Goal: Information Seeking & Learning: Check status

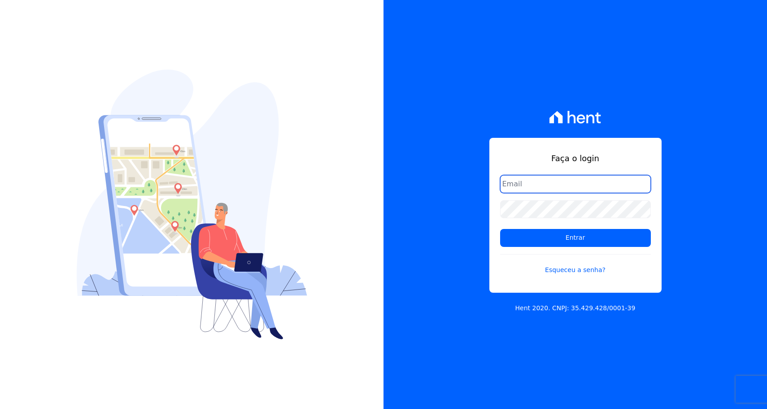
type input "adsongomessoares@gmail.com"
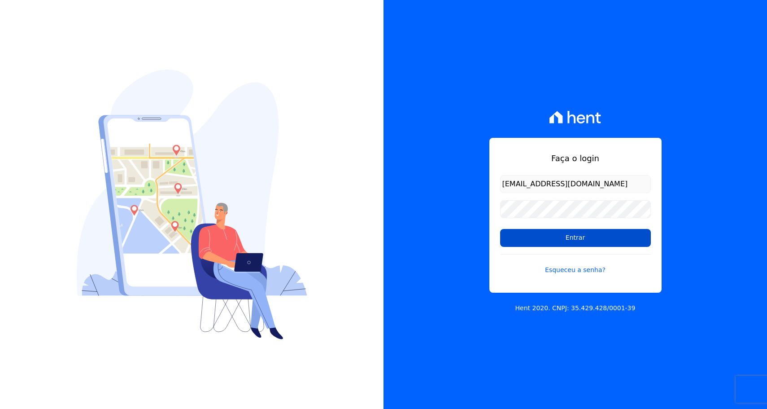
click at [556, 233] on input "Entrar" at bounding box center [575, 238] width 151 height 18
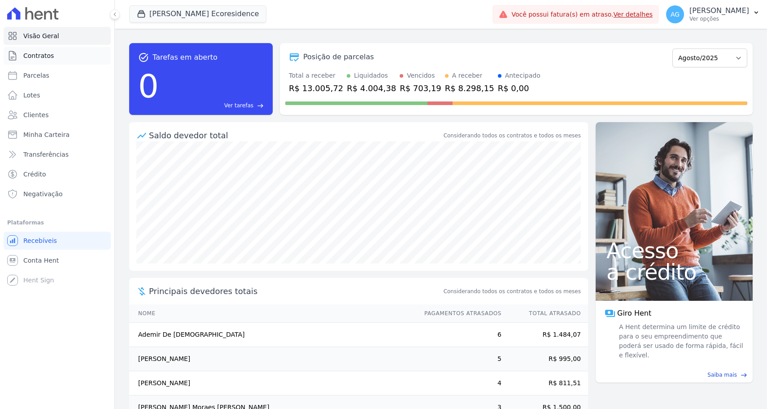
click at [95, 47] on link "Contratos" at bounding box center [57, 56] width 107 height 18
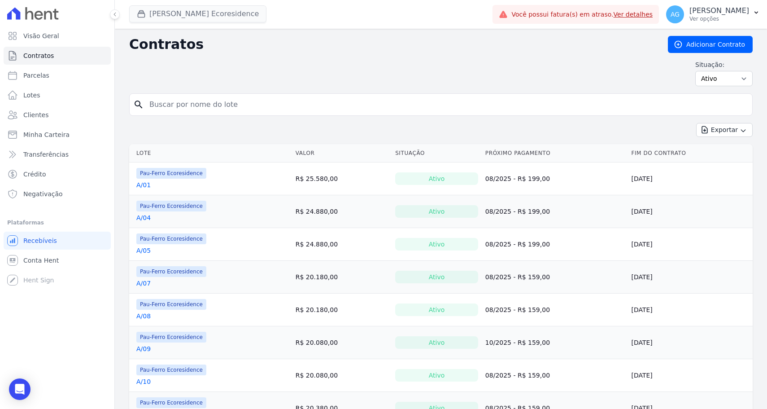
click at [208, 13] on button "[PERSON_NAME] Ecoresidence" at bounding box center [197, 13] width 137 height 17
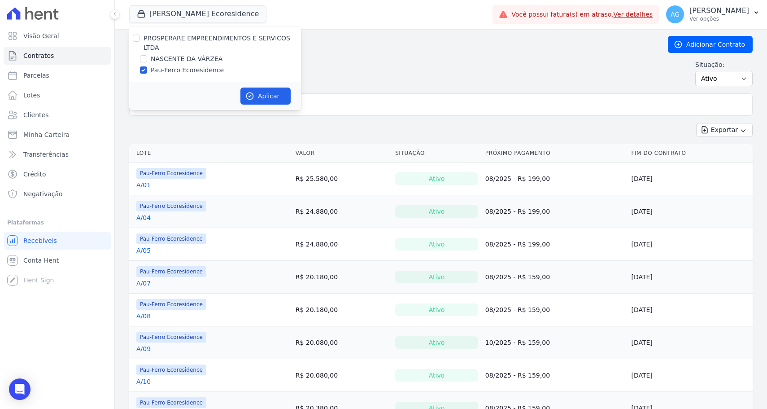
click at [216, 51] on div "PROSPERARE EMPREENDIMENTOS E SERVICOS LTDA" at bounding box center [223, 43] width 158 height 19
click at [214, 55] on label "NASCENTE DA VÁRZEA" at bounding box center [187, 58] width 72 height 9
click at [147, 55] on input "NASCENTE DA VÁRZEA" at bounding box center [143, 58] width 7 height 7
checkbox input "true"
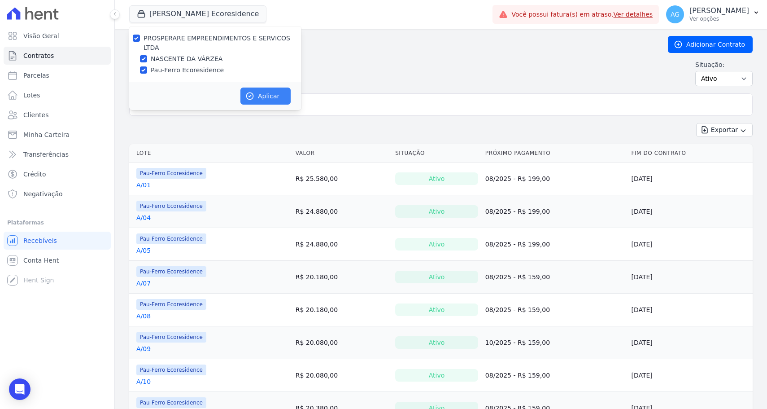
click at [258, 95] on button "Aplicar" at bounding box center [266, 96] width 50 height 17
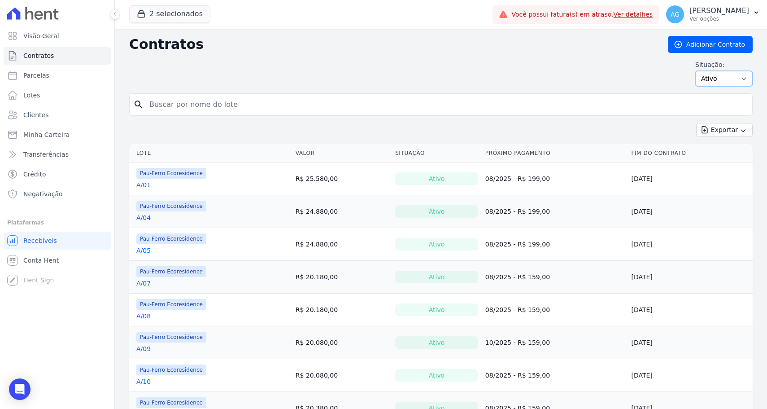
select select "all"
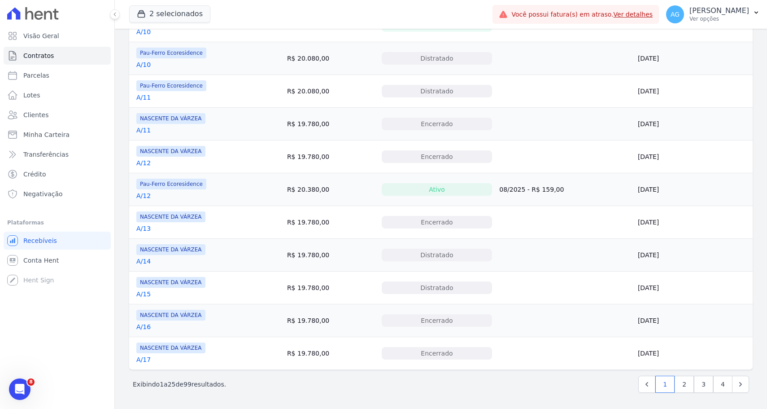
scroll to position [612, 0]
click at [725, 12] on p "[PERSON_NAME]" at bounding box center [720, 10] width 60 height 9
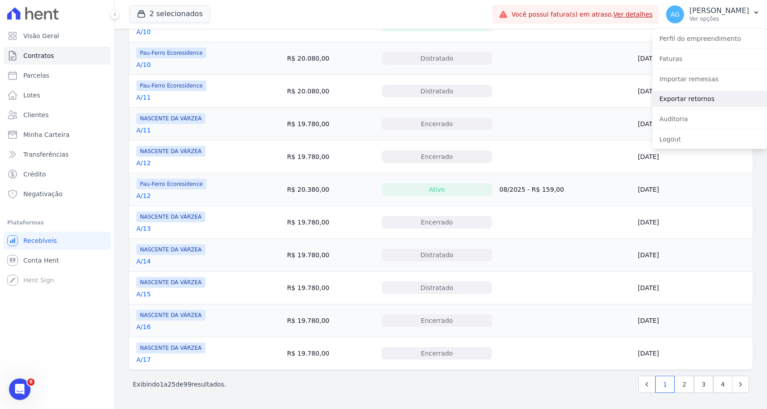
click at [696, 100] on link "Exportar retornos" at bounding box center [709, 99] width 115 height 16
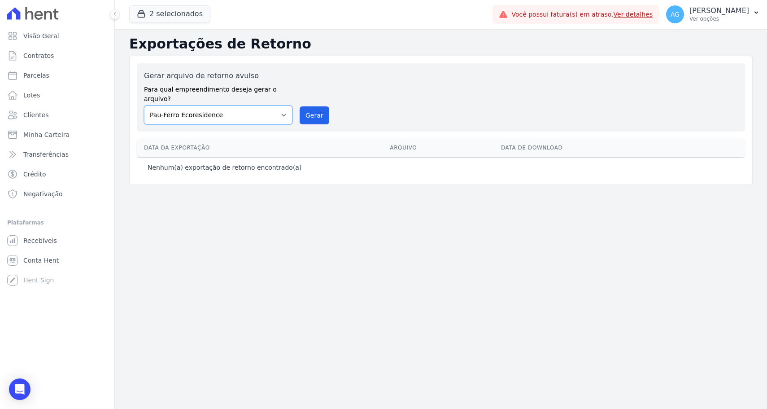
select select "8b8b2732-384f-4289-8aba-b0f9345a6bfc"
click at [307, 109] on button "Gerar" at bounding box center [315, 115] width 30 height 18
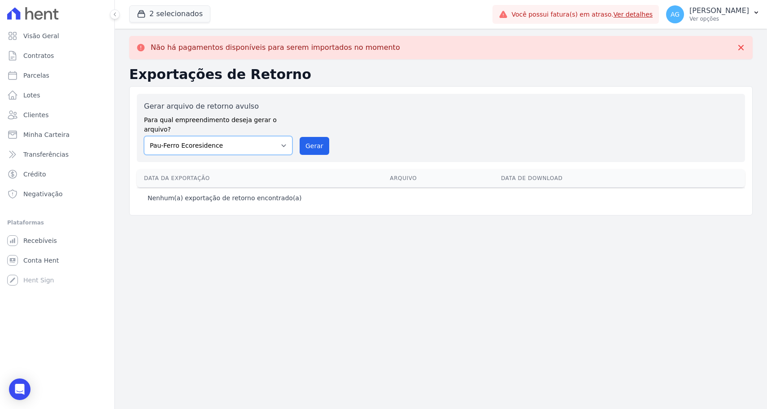
select select "8b8b2732-384f-4289-8aba-b0f9345a6bfc"
click at [311, 137] on button "Gerar" at bounding box center [315, 146] width 30 height 18
click at [338, 37] on div "Não há pagamentos disponíveis para serem importados no momento" at bounding box center [441, 47] width 624 height 23
click at [734, 16] on p "Ver opções" at bounding box center [720, 18] width 60 height 7
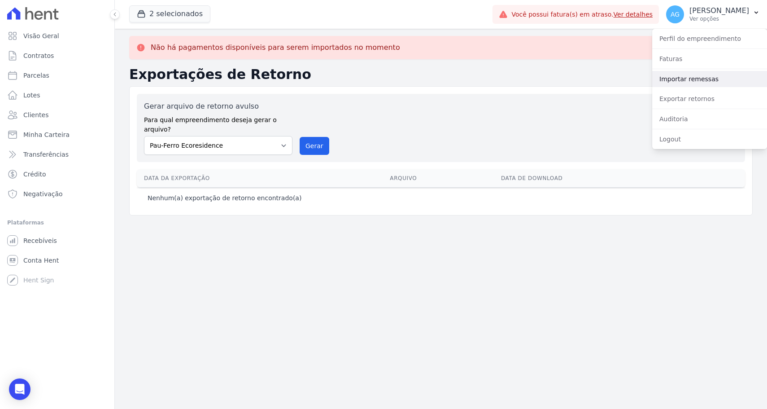
click at [695, 80] on link "Importar remessas" at bounding box center [709, 79] width 115 height 16
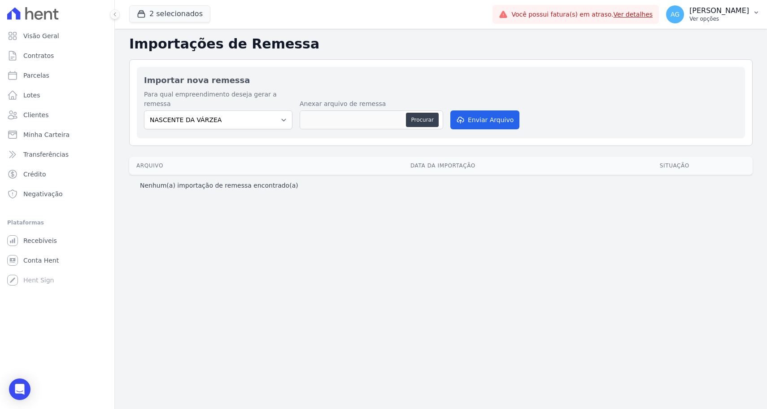
click at [723, 12] on p "[PERSON_NAME]" at bounding box center [720, 10] width 60 height 9
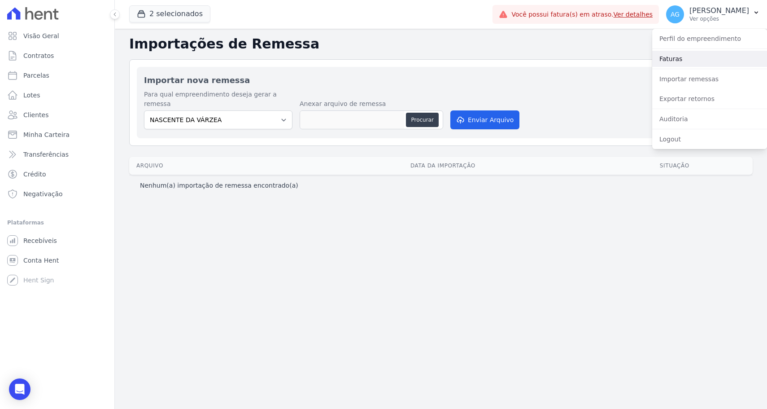
click at [692, 55] on link "Faturas" at bounding box center [709, 59] width 115 height 16
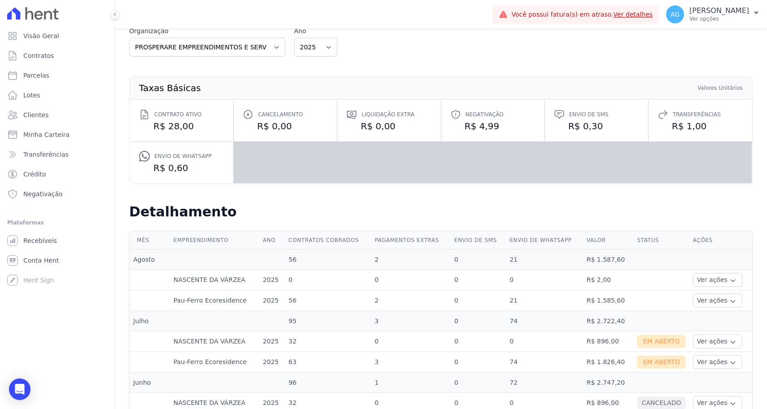
scroll to position [77, 0]
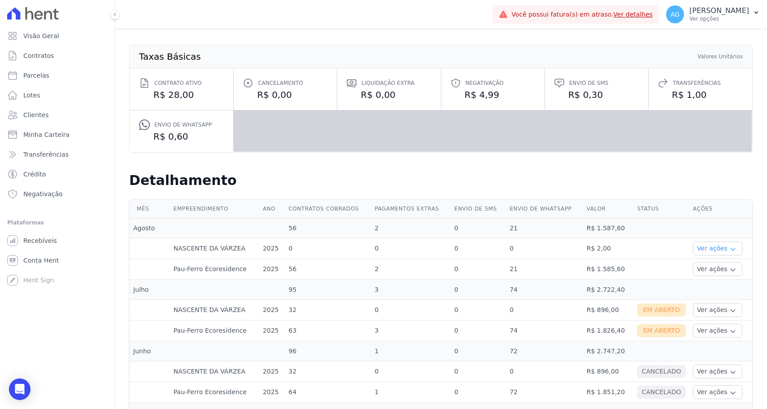
click at [715, 250] on button "Ver ações" at bounding box center [717, 248] width 49 height 14
click at [716, 235] on td at bounding box center [721, 228] width 63 height 20
click at [715, 267] on button "Ver ações" at bounding box center [717, 269] width 49 height 14
click at [710, 283] on link "Ver detalhes" at bounding box center [716, 282] width 39 height 9
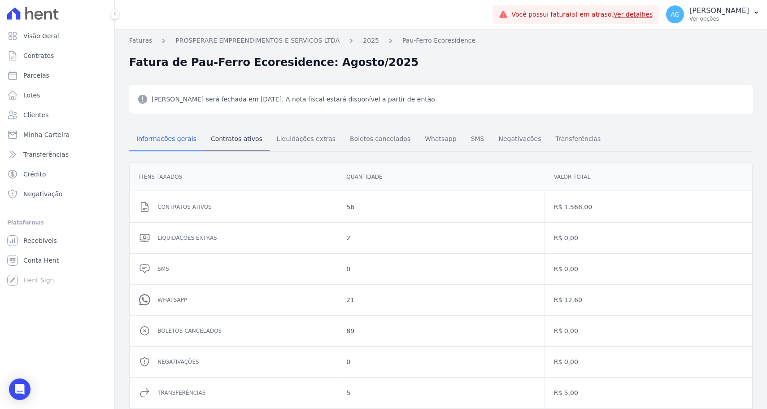
click at [234, 140] on span "Contratos ativos" at bounding box center [237, 139] width 62 height 18
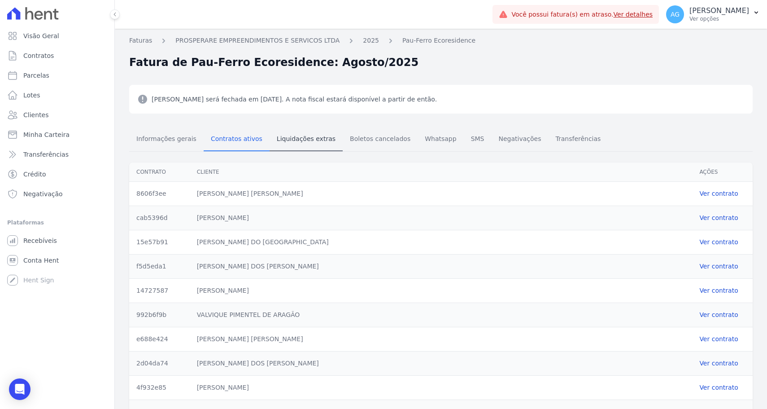
click at [275, 145] on span "Liquidações extras" at bounding box center [306, 139] width 70 height 18
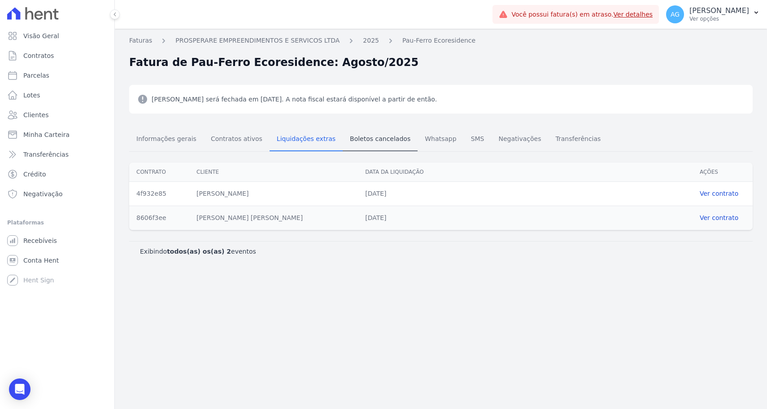
click at [355, 150] on link "Boletos cancelados" at bounding box center [380, 139] width 75 height 23
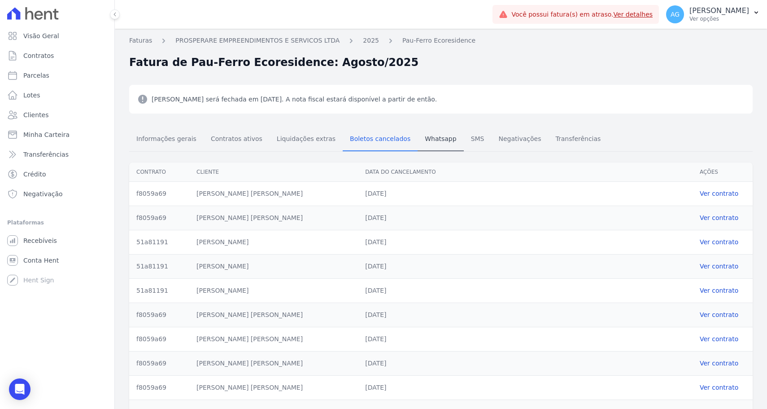
click at [439, 141] on span "Whatsapp" at bounding box center [441, 139] width 42 height 18
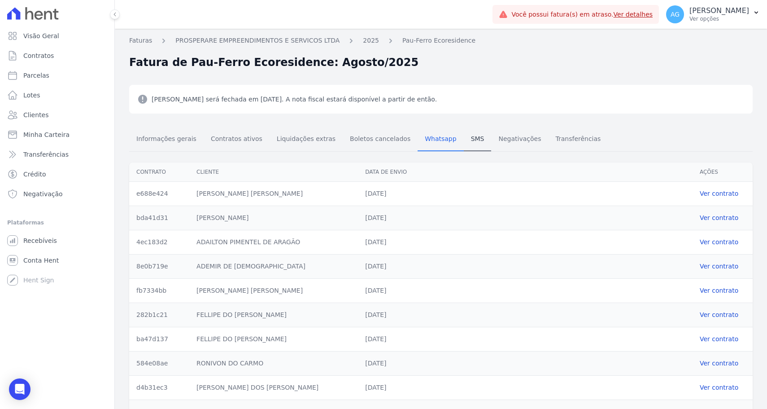
click at [466, 141] on span "SMS" at bounding box center [478, 139] width 24 height 18
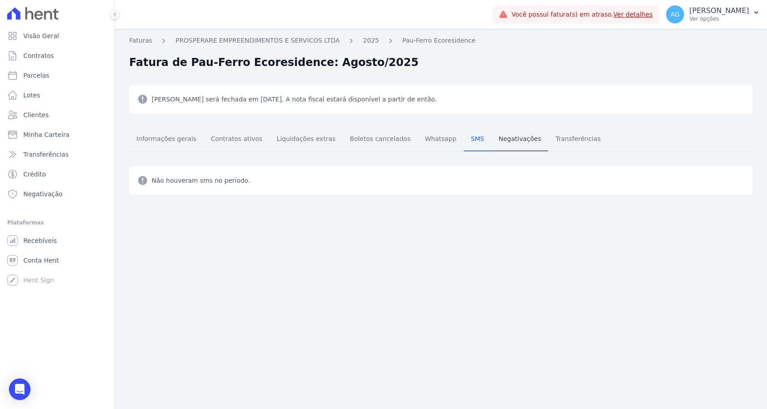
click at [493, 141] on span "Negativações" at bounding box center [519, 139] width 53 height 18
click at [529, 143] on span "Negativações" at bounding box center [519, 139] width 53 height 18
click at [566, 130] on span "Transferências" at bounding box center [578, 139] width 56 height 18
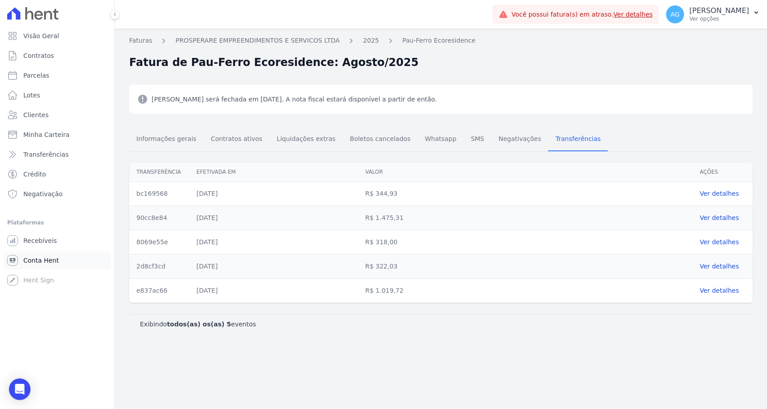
click at [67, 256] on link "Conta Hent" at bounding box center [57, 260] width 107 height 18
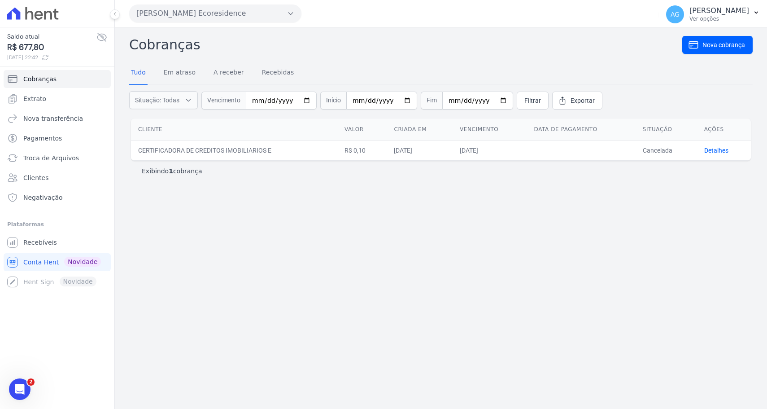
click at [223, 151] on td "CERTIFICADORA DE CREDITOS IMOBILIARIOS E" at bounding box center [234, 150] width 206 height 20
click at [90, 96] on link "Extrato" at bounding box center [57, 99] width 107 height 18
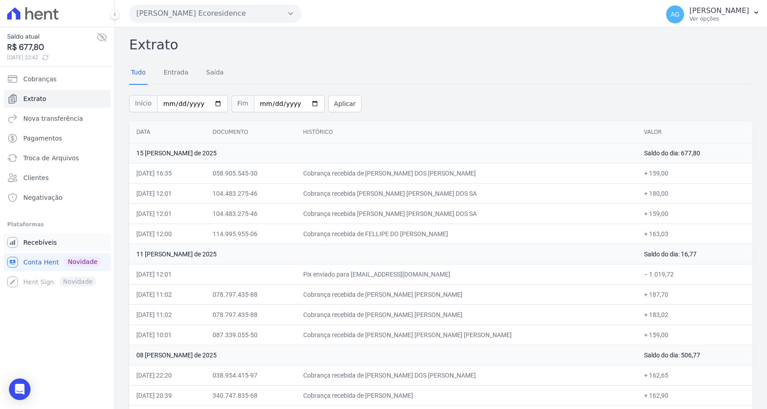
click at [68, 238] on link "Recebíveis" at bounding box center [57, 242] width 107 height 18
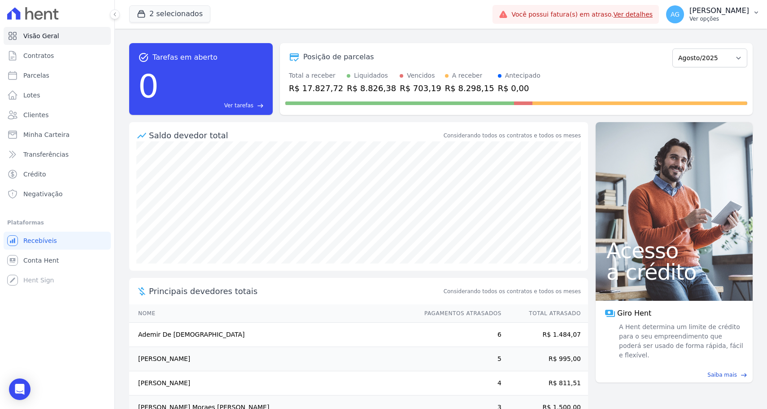
click at [684, 5] on div "AG Adson Gomes Soares Ver opções" at bounding box center [707, 14] width 83 height 18
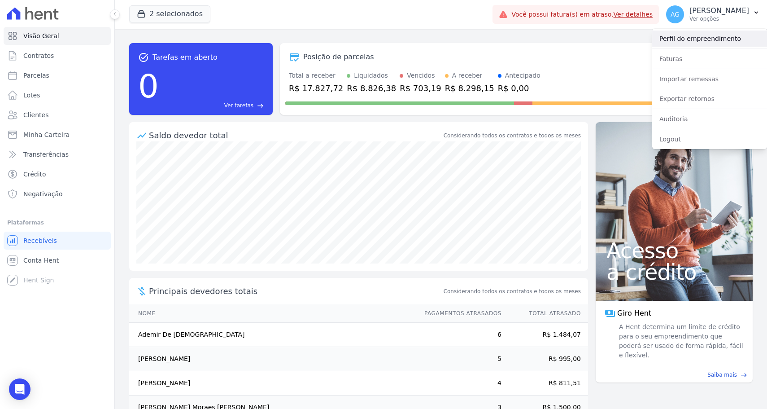
click at [684, 36] on link "Perfil do empreendimento" at bounding box center [709, 39] width 115 height 16
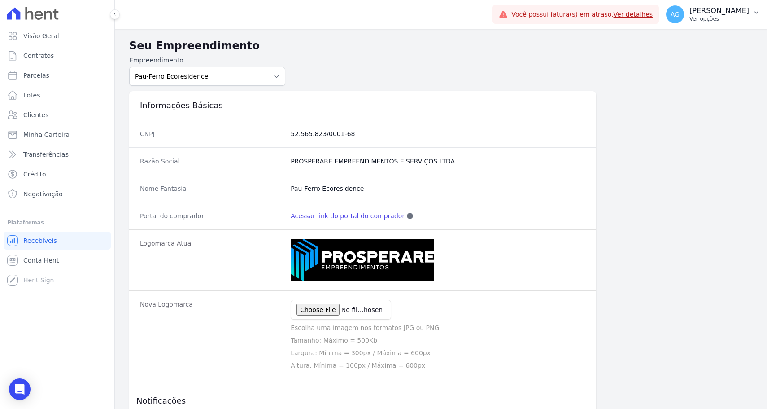
click at [699, 20] on p "Ver opções" at bounding box center [720, 18] width 60 height 7
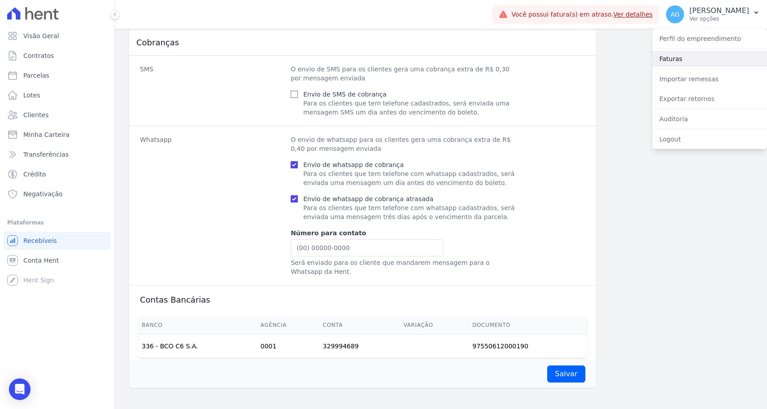
click at [731, 55] on link "Faturas" at bounding box center [709, 59] width 115 height 16
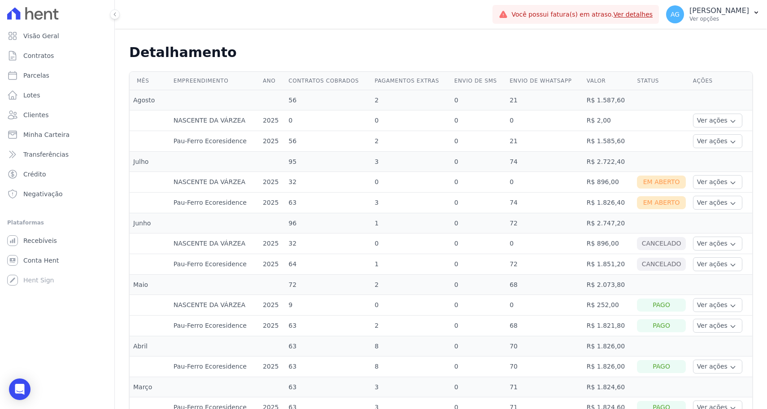
scroll to position [153, 0]
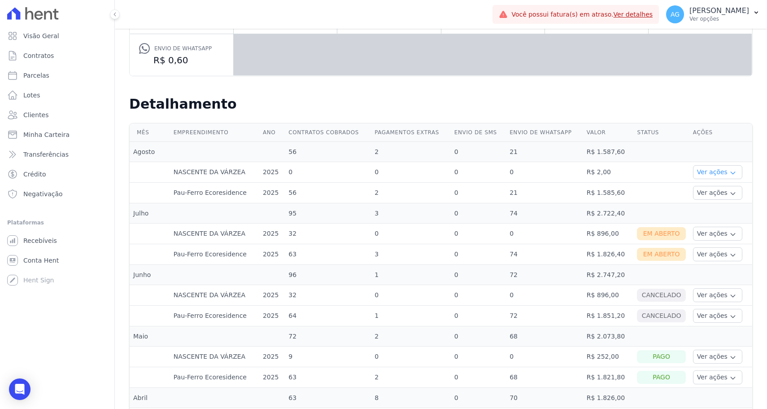
click at [712, 176] on button "Ver ações" at bounding box center [717, 172] width 49 height 14
click at [715, 169] on button "Ver ações" at bounding box center [717, 172] width 49 height 14
click at [716, 192] on button "Ver ações" at bounding box center [717, 193] width 49 height 14
click at [713, 203] on link "Ver detalhes" at bounding box center [716, 205] width 39 height 9
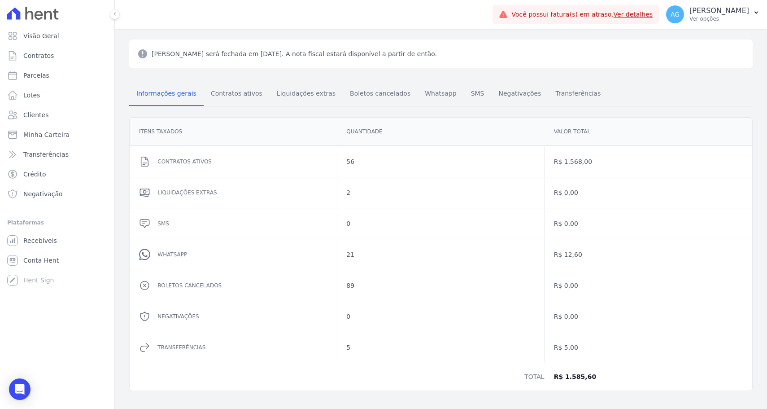
scroll to position [45, 0]
click at [219, 102] on span "Contratos ativos" at bounding box center [237, 94] width 62 height 18
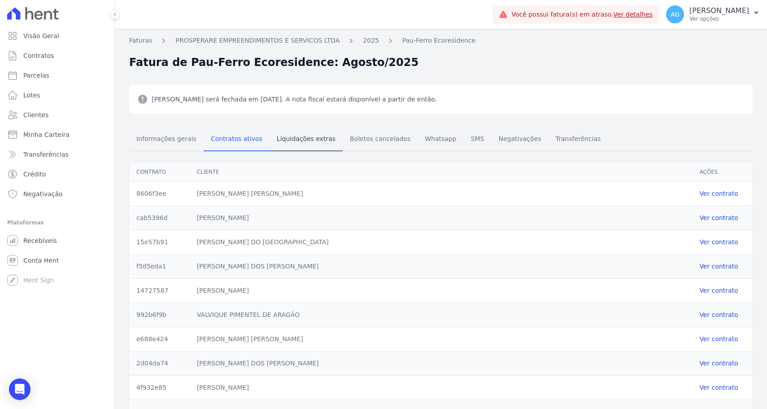
click at [279, 138] on span "Liquidações extras" at bounding box center [306, 139] width 70 height 18
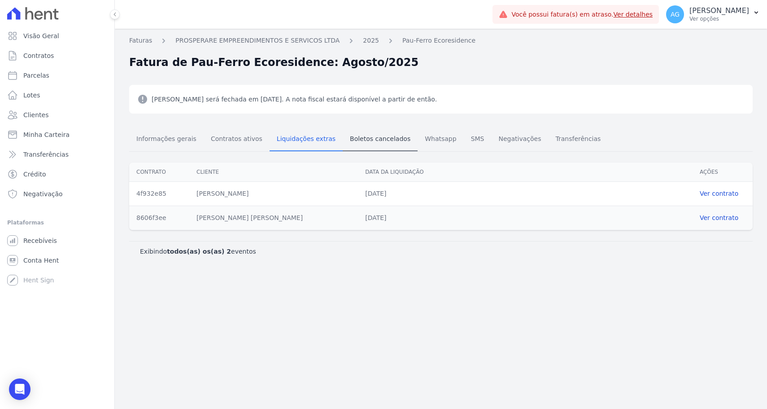
click at [362, 147] on span "Boletos cancelados" at bounding box center [380, 139] width 71 height 18
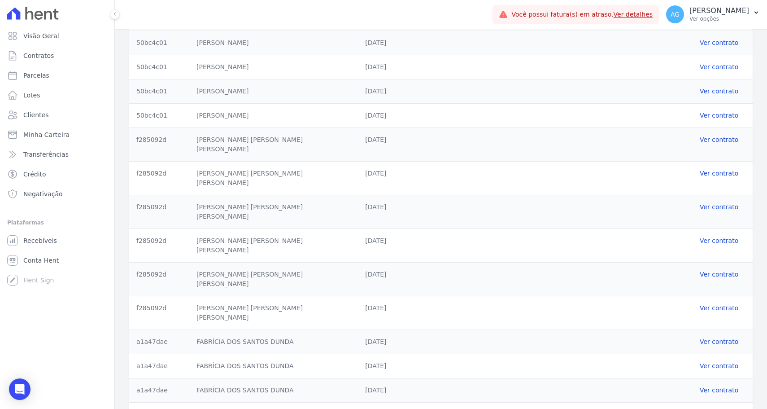
scroll to position [1395, 0]
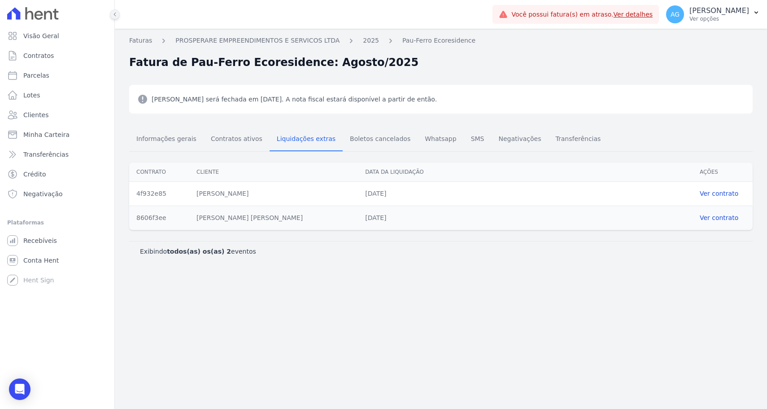
click at [114, 12] on icon at bounding box center [114, 14] width 5 height 5
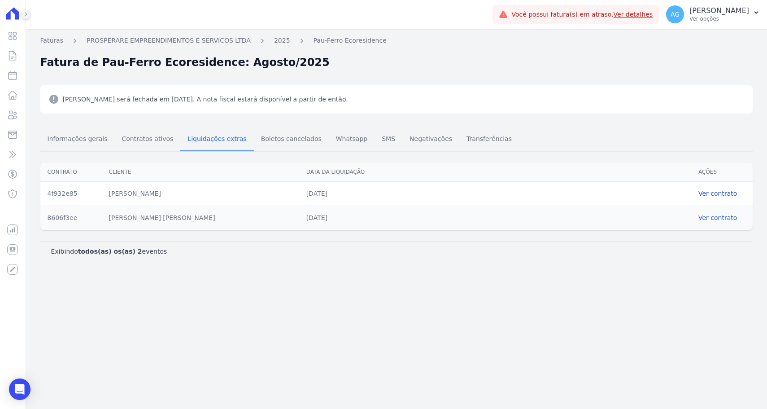
click at [29, 17] on button at bounding box center [26, 14] width 10 height 10
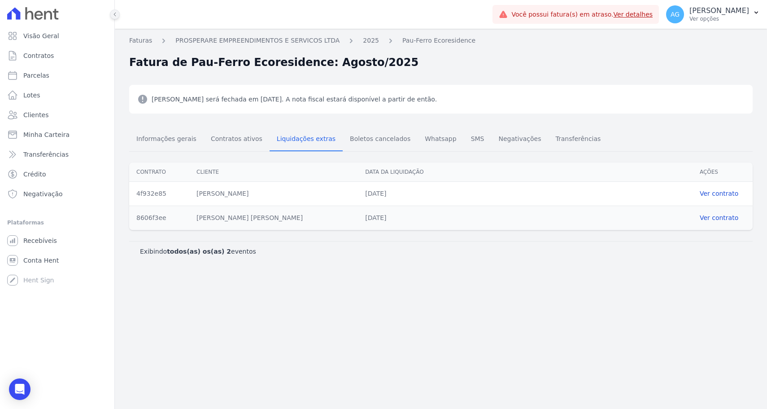
click at [116, 17] on icon at bounding box center [114, 14] width 5 height 5
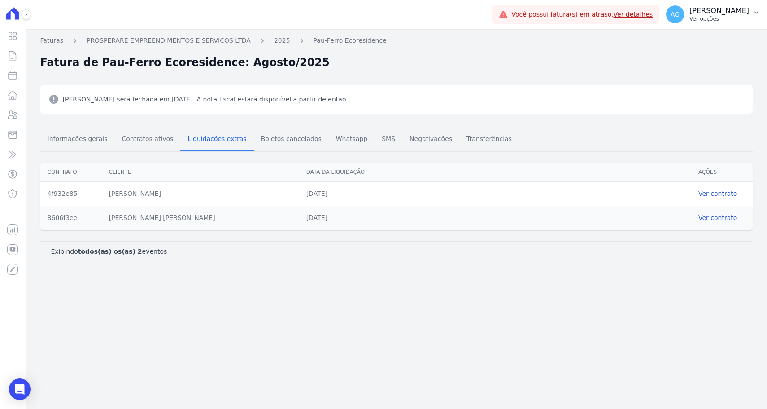
click at [753, 14] on icon "button" at bounding box center [756, 12] width 7 height 7
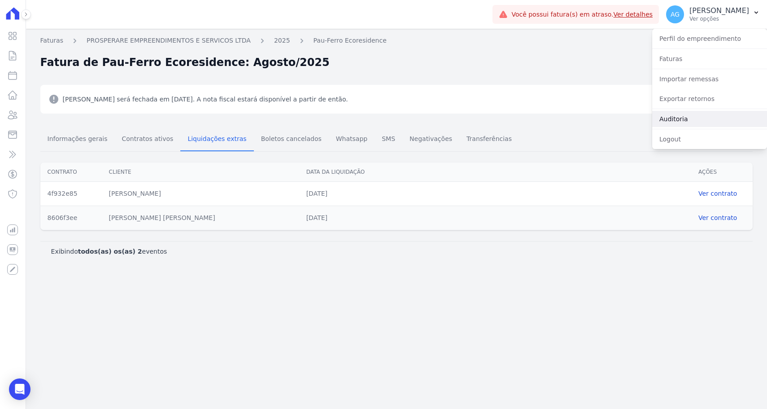
click at [705, 119] on link "Auditoria" at bounding box center [709, 119] width 115 height 16
click at [697, 114] on link "Auditoria" at bounding box center [709, 119] width 115 height 16
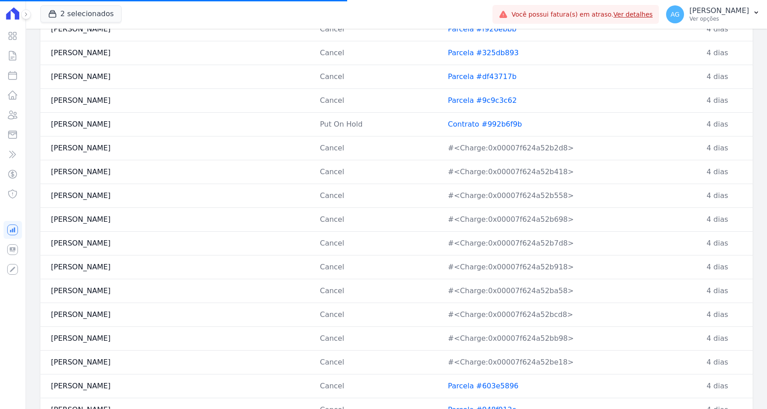
scroll to position [2534, 0]
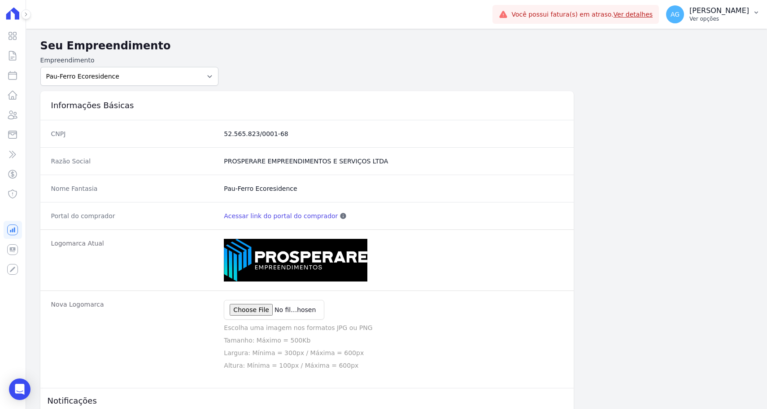
click at [694, 20] on p "Ver opções" at bounding box center [720, 18] width 60 height 7
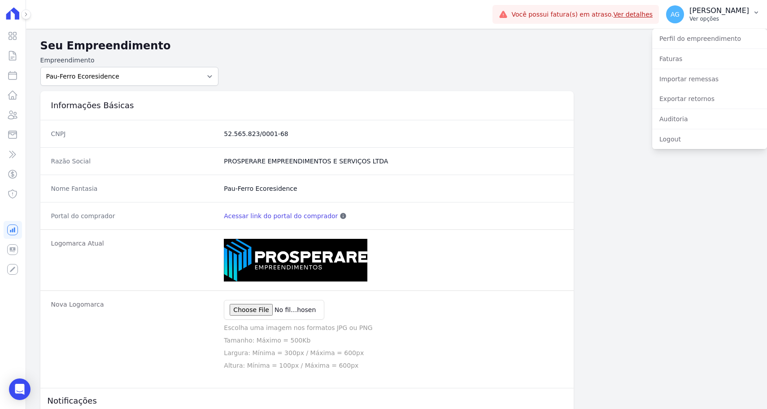
click at [690, 15] on p "Ver opções" at bounding box center [720, 18] width 60 height 7
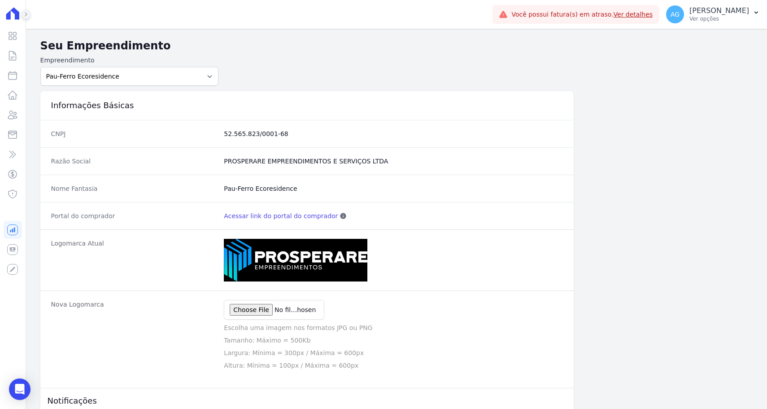
click at [27, 16] on icon at bounding box center [25, 14] width 5 height 5
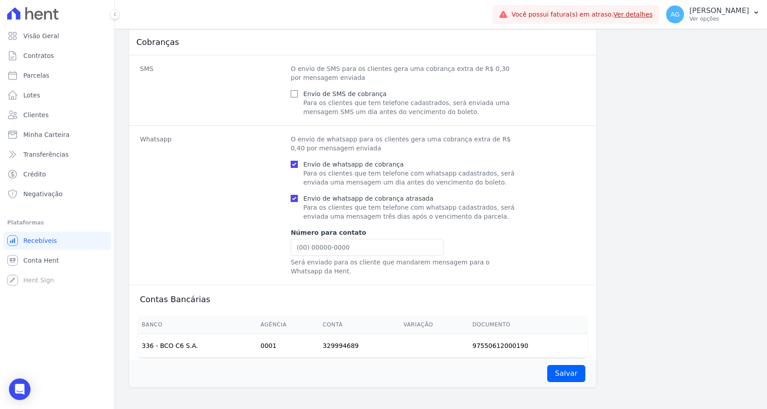
scroll to position [463, 0]
click at [189, 352] on td "336 - BCO C6 S.A." at bounding box center [197, 346] width 119 height 24
click at [91, 161] on link "Transferências" at bounding box center [57, 154] width 107 height 18
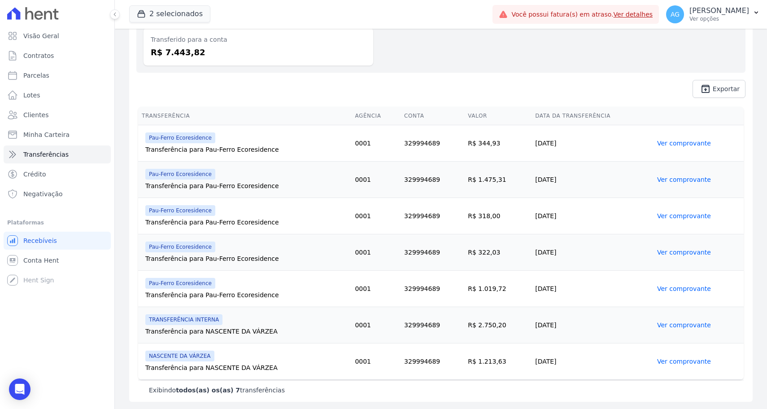
scroll to position [110, 0]
click at [196, 136] on span "Pau-Ferro Ecoresidence" at bounding box center [180, 137] width 70 height 11
click at [44, 139] on span "Minha Carteira" at bounding box center [46, 134] width 46 height 9
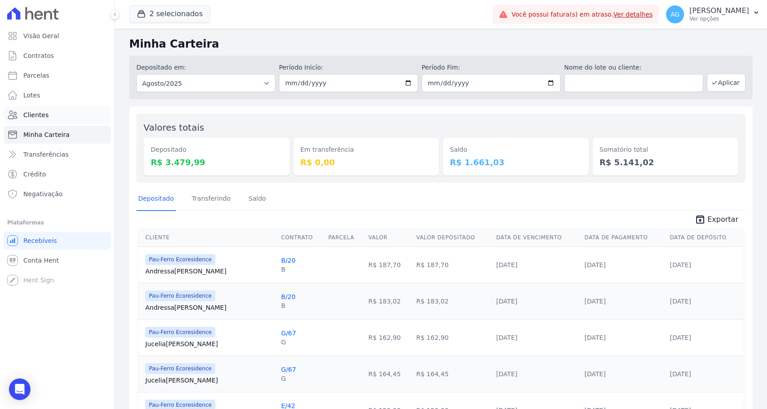
click at [59, 114] on link "Clientes" at bounding box center [57, 115] width 107 height 18
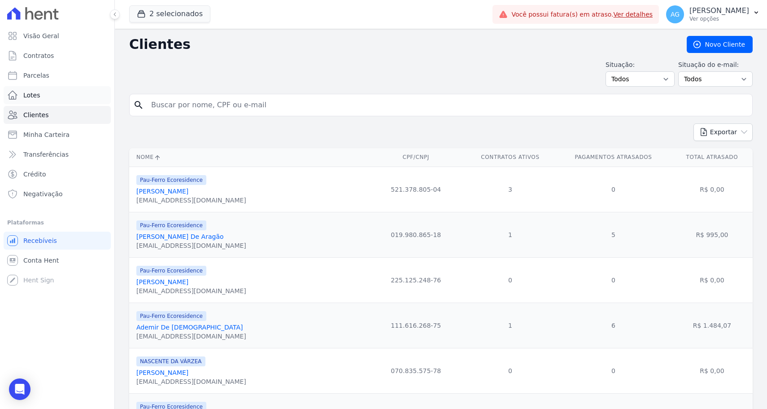
click at [58, 96] on link "Lotes" at bounding box center [57, 95] width 107 height 18
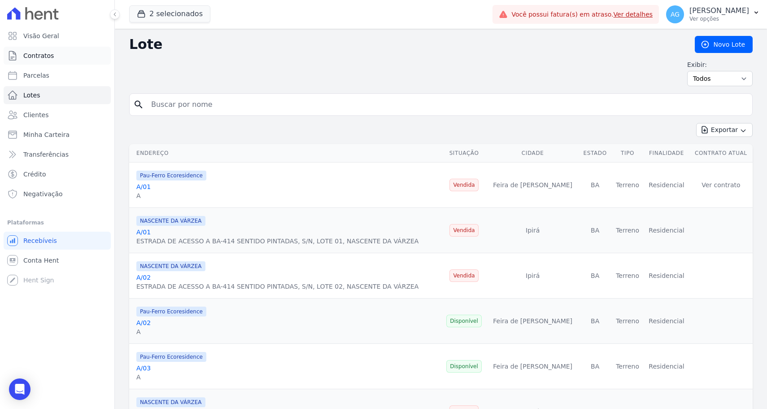
click at [44, 59] on span "Contratos" at bounding box center [38, 55] width 31 height 9
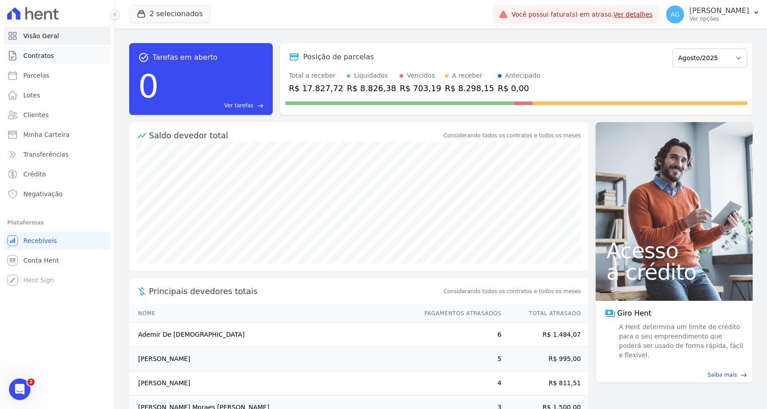
click at [89, 59] on link "Contratos" at bounding box center [57, 56] width 107 height 18
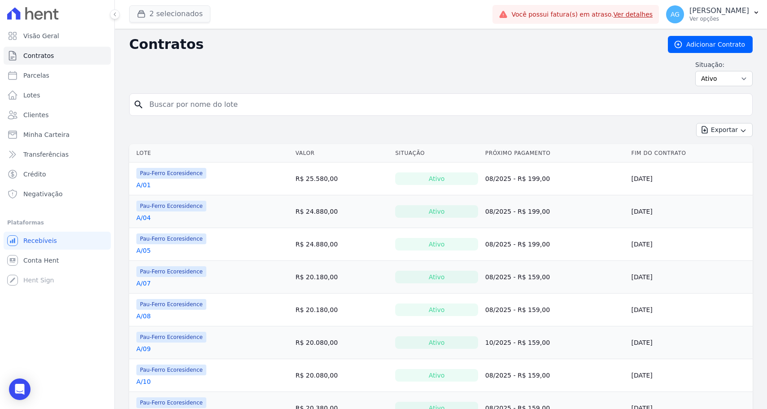
click at [158, 14] on button "2 selecionados" at bounding box center [169, 13] width 81 height 17
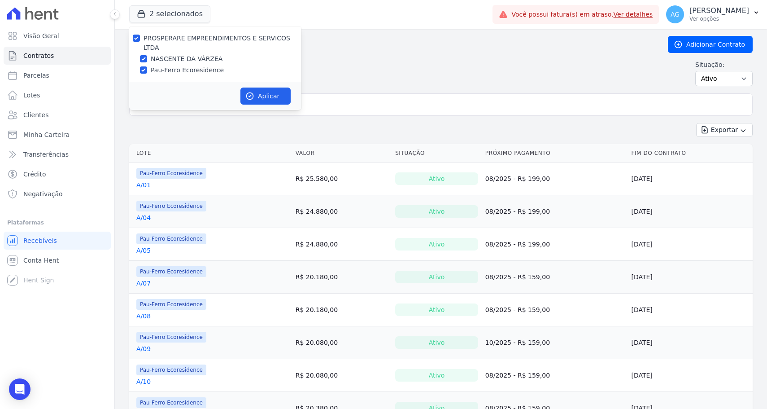
click at [144, 184] on link "A/01" at bounding box center [143, 184] width 14 height 9
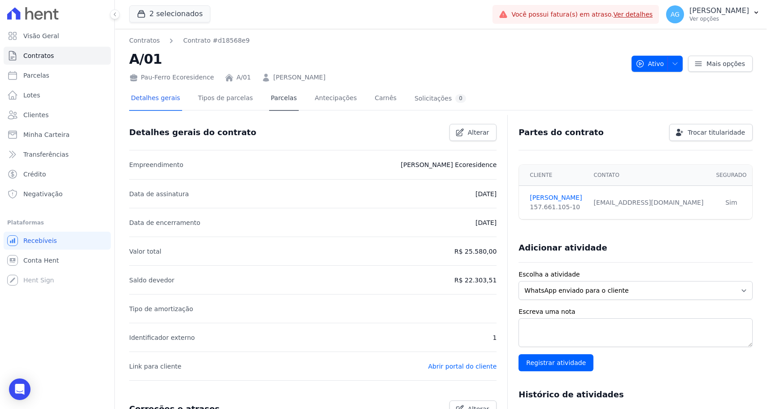
click at [284, 104] on link "Parcelas" at bounding box center [284, 99] width 30 height 24
click at [55, 246] on link "Recebíveis" at bounding box center [57, 241] width 107 height 18
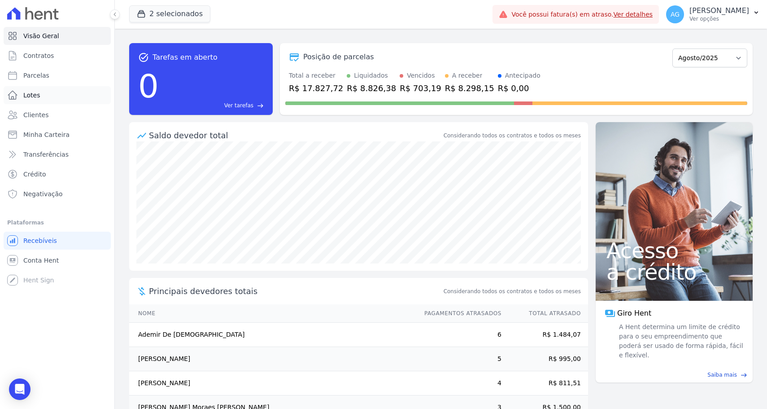
click at [74, 95] on link "Lotes" at bounding box center [57, 95] width 107 height 18
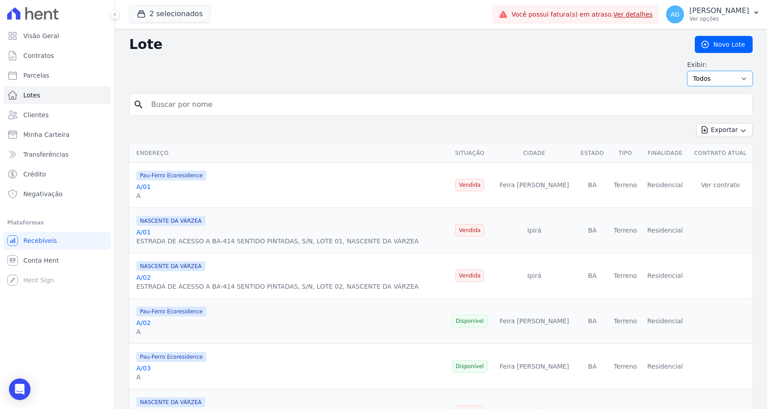
select select "available"
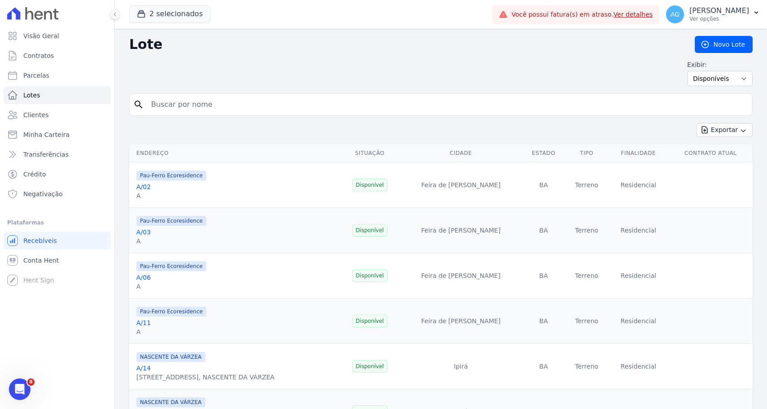
click at [142, 190] on link "A/02" at bounding box center [143, 186] width 14 height 7
click at [196, 21] on button "2 selecionados" at bounding box center [169, 13] width 81 height 17
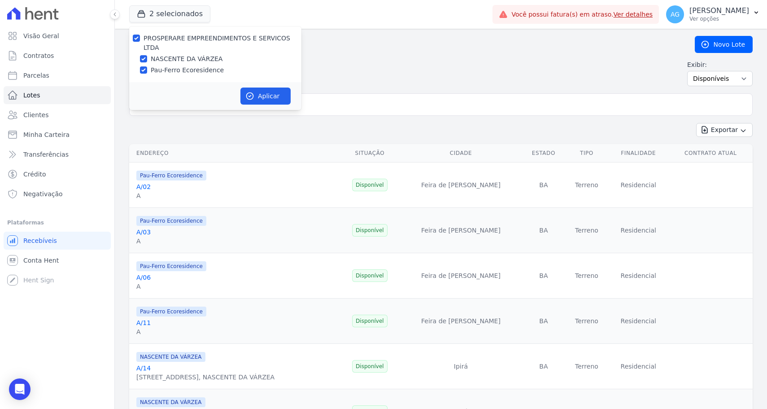
click at [192, 60] on label "NASCENTE DA VÁRZEA" at bounding box center [187, 58] width 72 height 9
click at [147, 60] on input "NASCENTE DA VÁRZEA" at bounding box center [143, 58] width 7 height 7
checkbox input "false"
click at [277, 87] on div "Aplicar" at bounding box center [215, 96] width 172 height 28
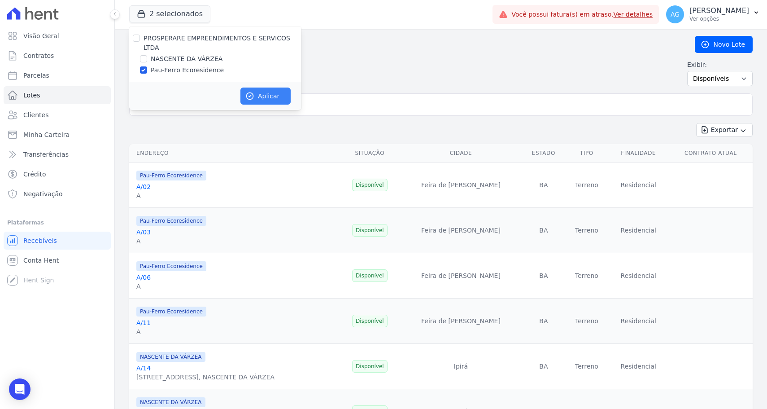
click at [276, 90] on button "Aplicar" at bounding box center [266, 96] width 50 height 17
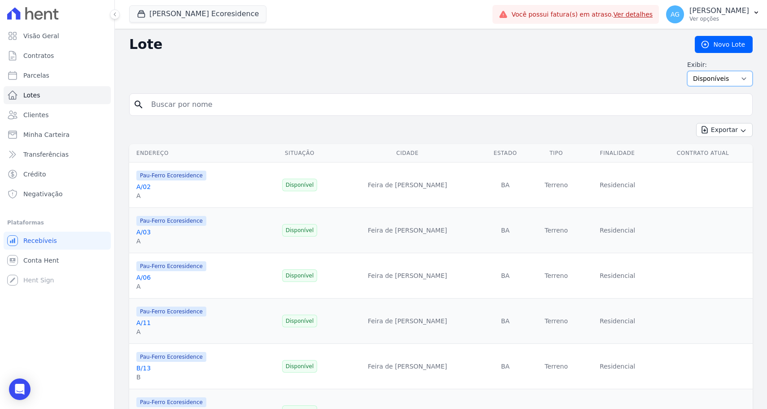
select select
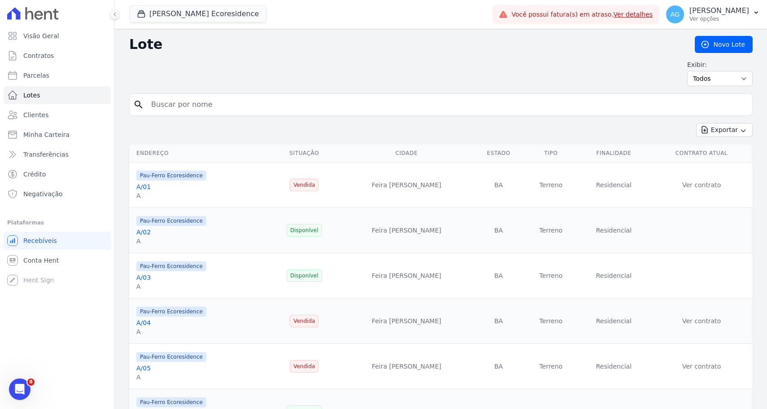
click at [273, 103] on input "search" at bounding box center [447, 105] width 603 height 18
click at [330, 109] on input "E/46" at bounding box center [447, 105] width 603 height 18
type input "E/46"
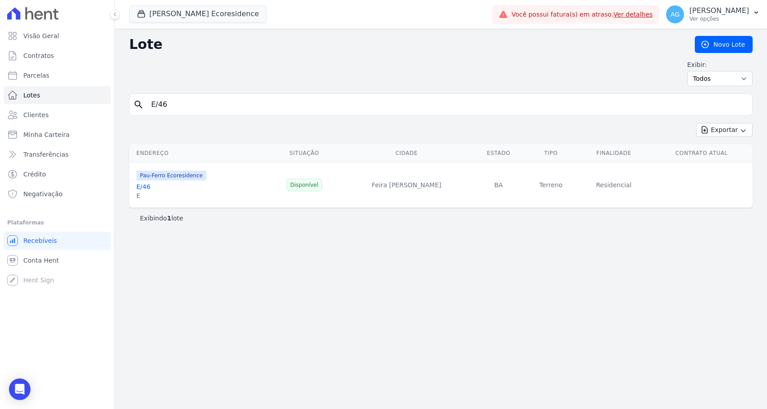
click at [145, 186] on link "E/46" at bounding box center [143, 186] width 14 height 7
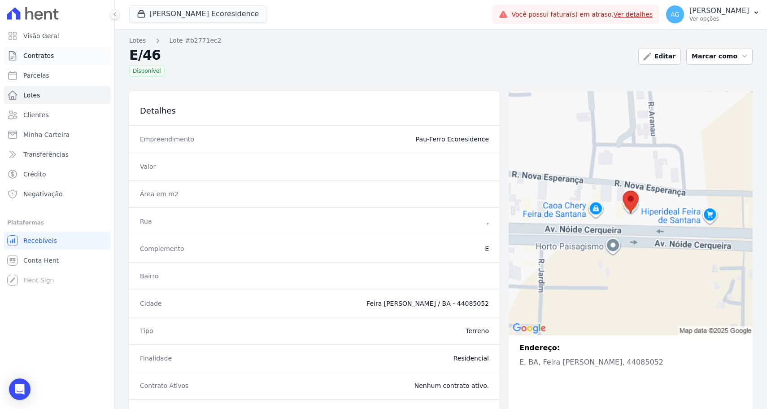
click at [67, 61] on link "Contratos" at bounding box center [57, 56] width 107 height 18
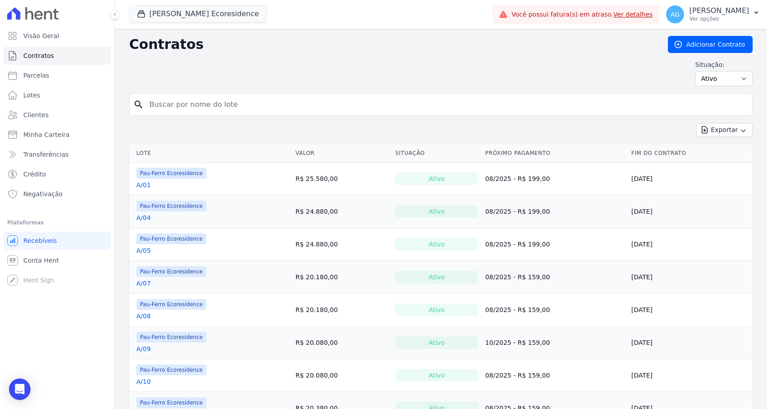
click at [183, 97] on input "search" at bounding box center [446, 105] width 605 height 18
type input "E/36"
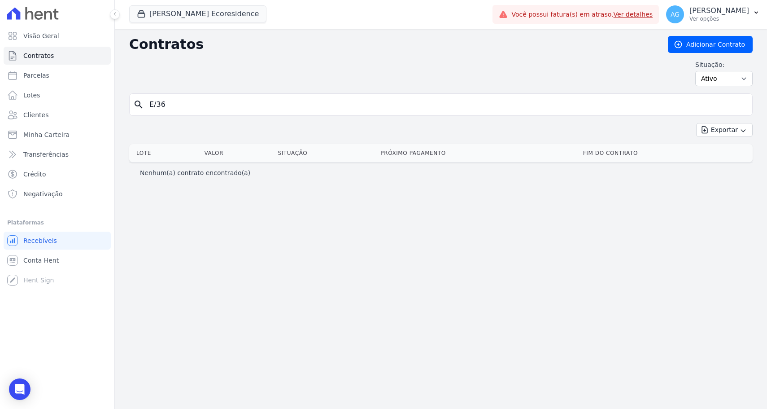
click at [180, 108] on input "E/36" at bounding box center [446, 105] width 605 height 18
type input "E/46"
click at [208, 110] on input "E/46" at bounding box center [446, 105] width 605 height 18
select select "all"
click at [565, 110] on input "E/46" at bounding box center [446, 105] width 605 height 18
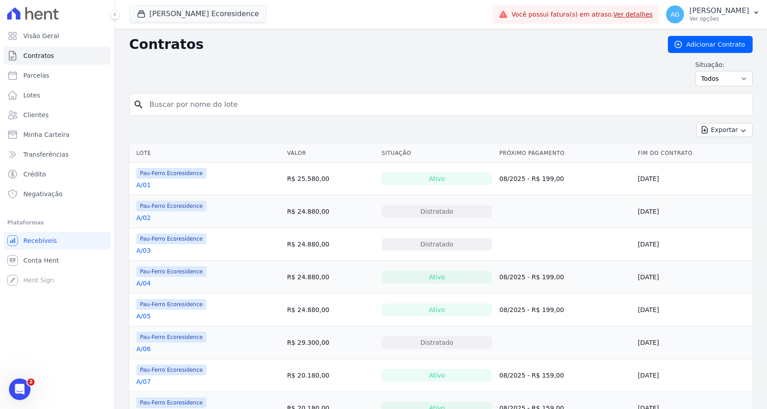
click at [474, 109] on input "search" at bounding box center [446, 105] width 605 height 18
type input "E/46"
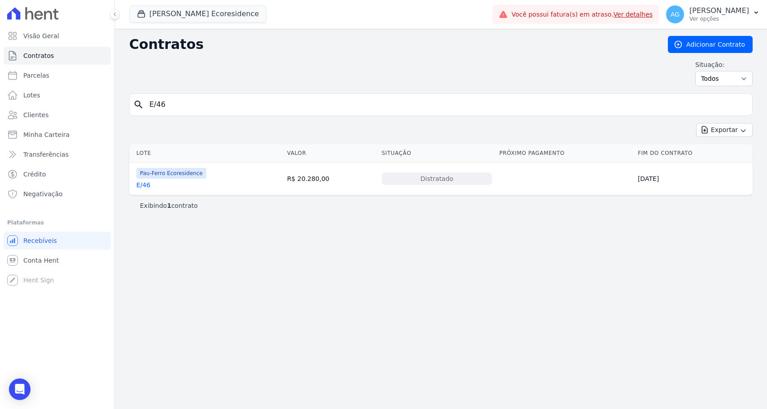
click at [149, 187] on link "E/46" at bounding box center [143, 184] width 14 height 9
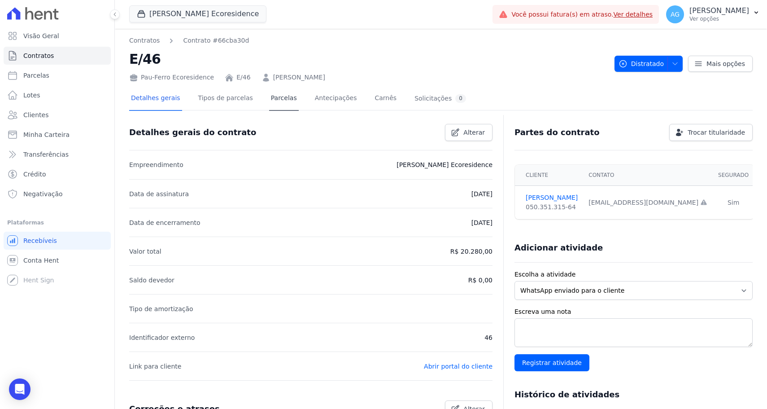
click at [273, 97] on link "Parcelas" at bounding box center [284, 99] width 30 height 24
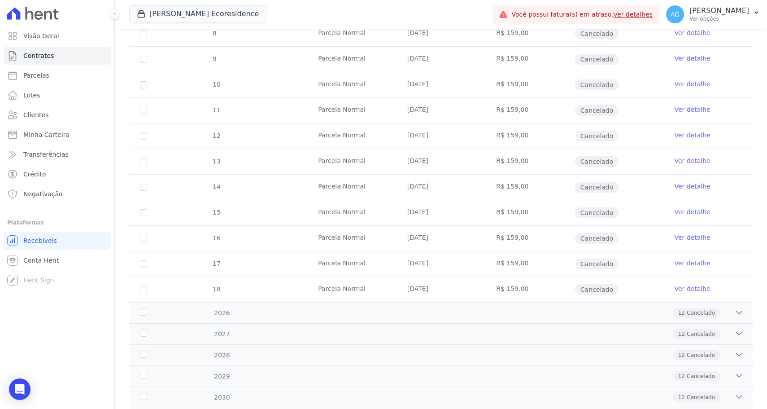
scroll to position [61, 0]
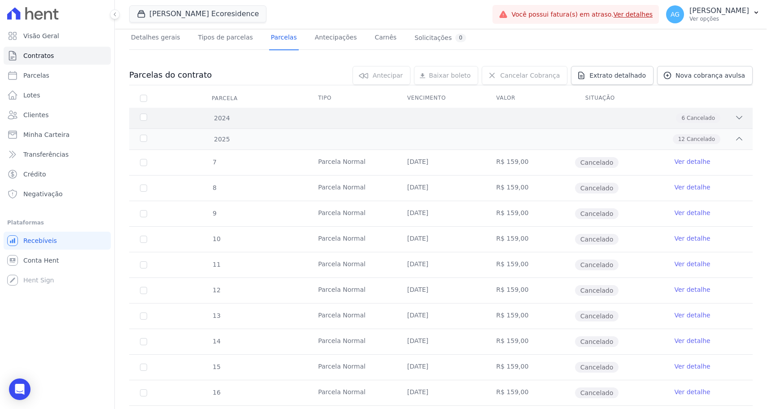
click at [389, 127] on div "2024 6 Cancelado" at bounding box center [441, 118] width 624 height 21
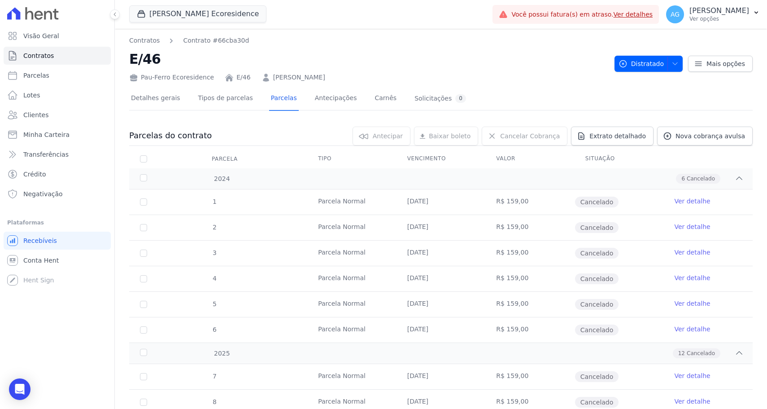
scroll to position [0, 0]
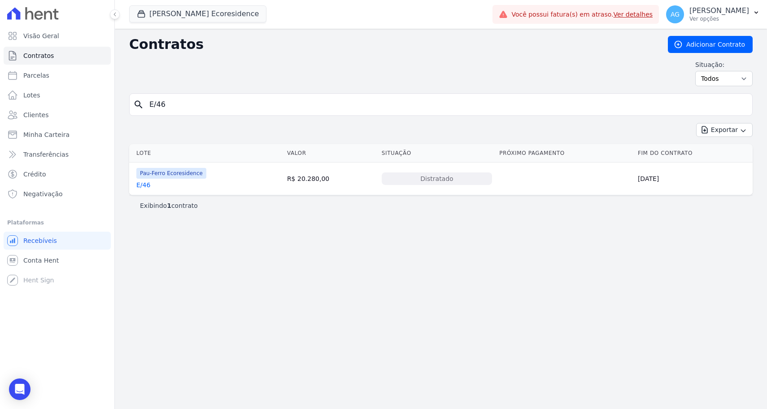
click at [203, 107] on input "E/46" at bounding box center [446, 105] width 605 height 18
type input "B/17"
click at [146, 186] on link "B/17" at bounding box center [143, 184] width 14 height 9
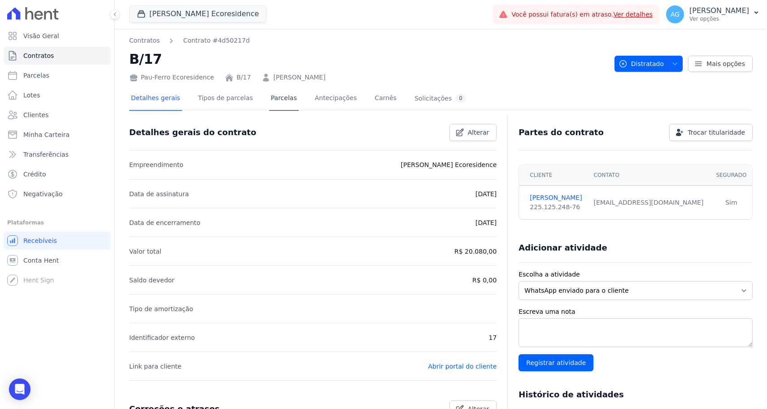
click at [289, 105] on link "Parcelas" at bounding box center [284, 99] width 30 height 24
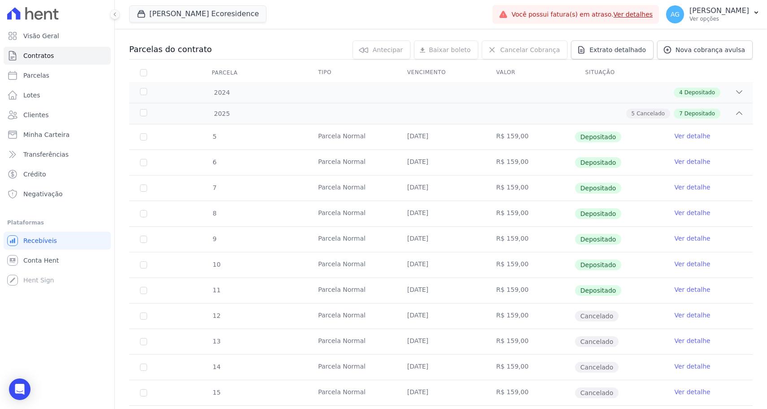
scroll to position [123, 0]
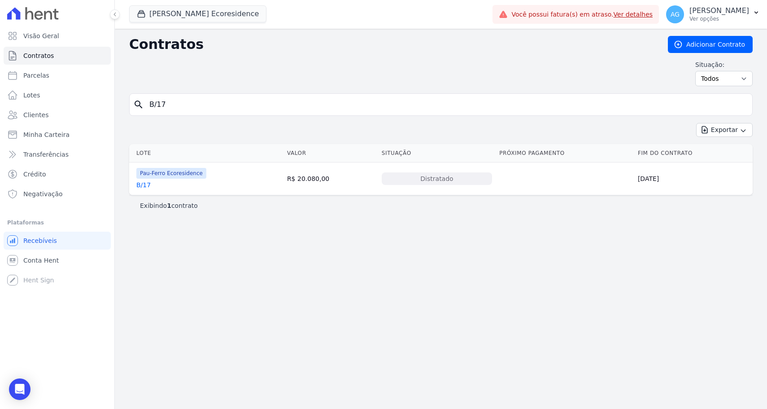
click at [180, 105] on input "B/17" at bounding box center [446, 105] width 605 height 18
type input "f"
type input "F"
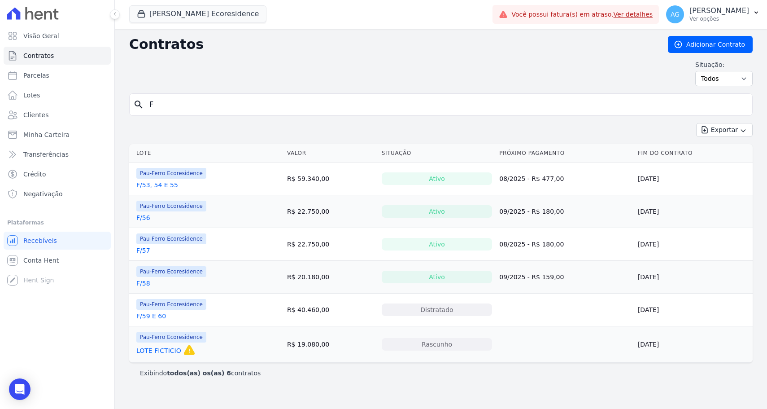
click at [173, 186] on link "F/53, 54 E 55" at bounding box center [157, 184] width 42 height 9
click at [156, 315] on link "F/59 E 60" at bounding box center [151, 315] width 30 height 9
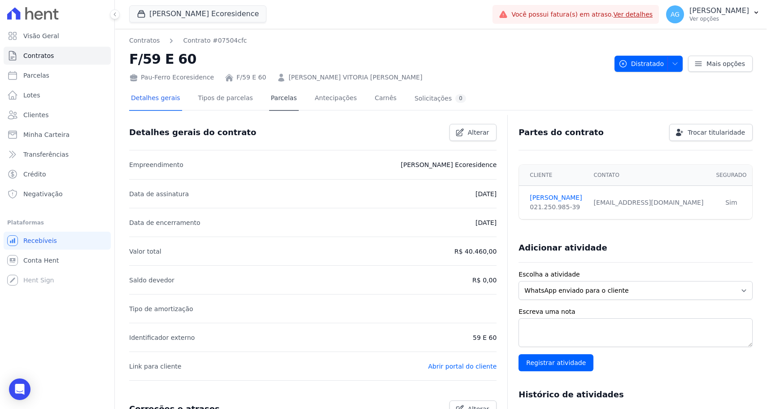
click at [270, 109] on link "Parcelas" at bounding box center [284, 99] width 30 height 24
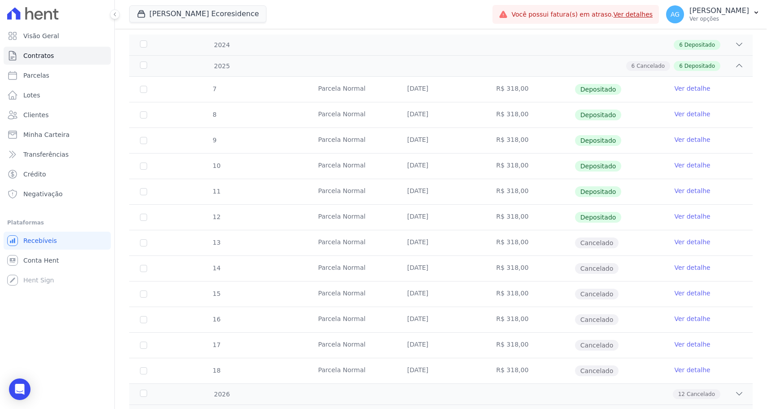
scroll to position [134, 0]
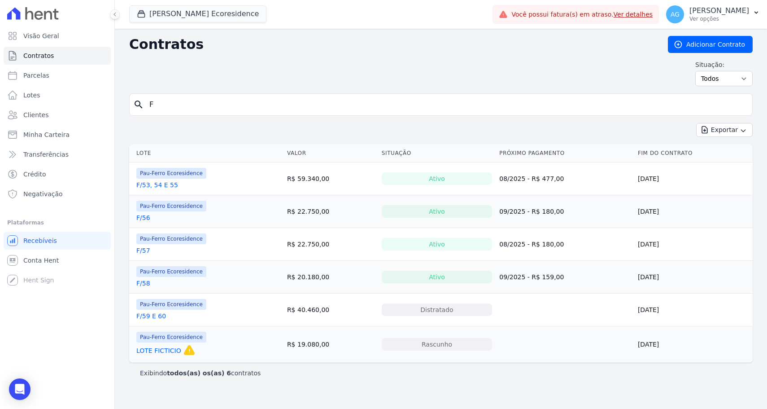
click at [182, 106] on input "F" at bounding box center [446, 105] width 605 height 18
type input "a"
type input "A/06"
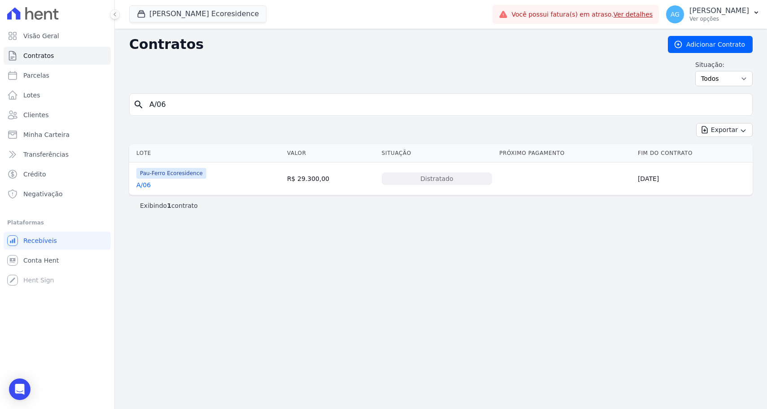
click at [137, 185] on link "A/06" at bounding box center [143, 184] width 14 height 9
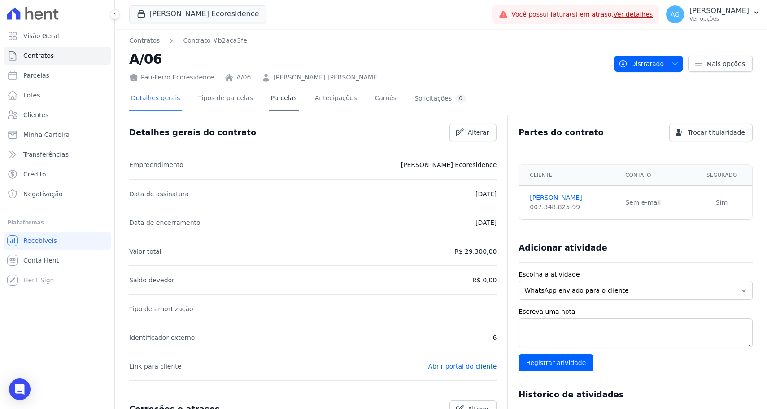
click at [269, 107] on link "Parcelas" at bounding box center [284, 99] width 30 height 24
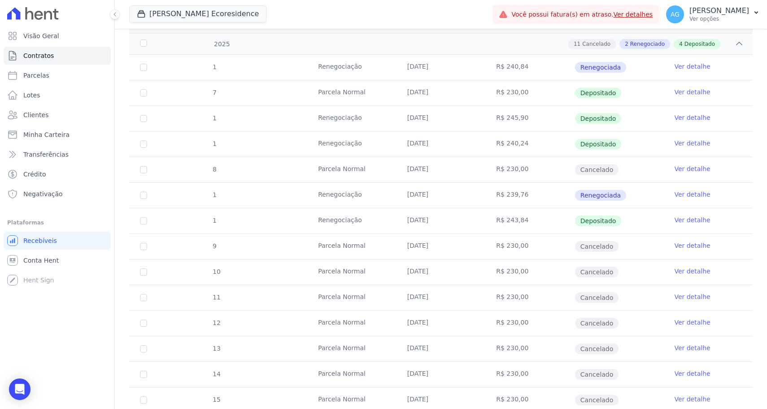
scroll to position [157, 0]
click at [92, 78] on link "Parcelas" at bounding box center [57, 75] width 107 height 18
select select
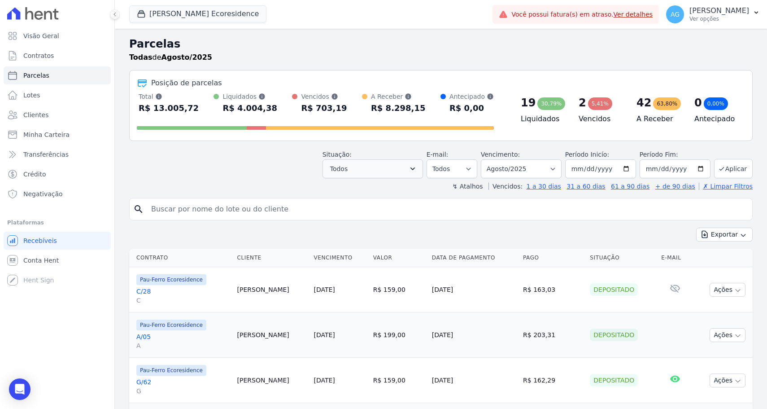
click at [423, 171] on button "Todos" at bounding box center [373, 168] width 101 height 19
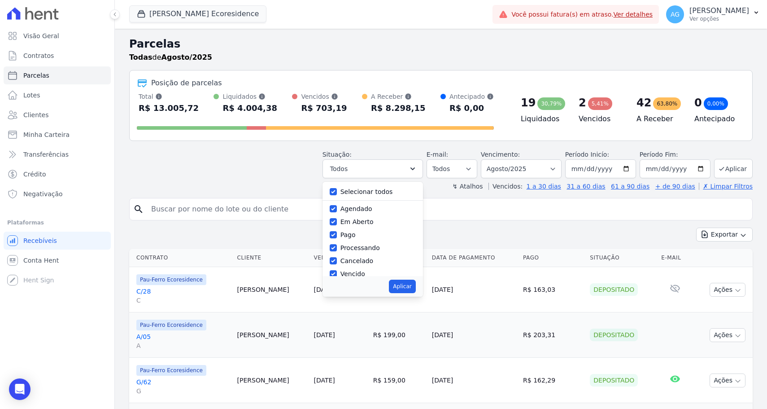
click at [374, 224] on label "Em Aberto" at bounding box center [357, 221] width 33 height 7
click at [337, 224] on input "Em Aberto" at bounding box center [333, 221] width 7 height 7
checkbox input "false"
click at [372, 208] on label "Agendado" at bounding box center [357, 208] width 32 height 7
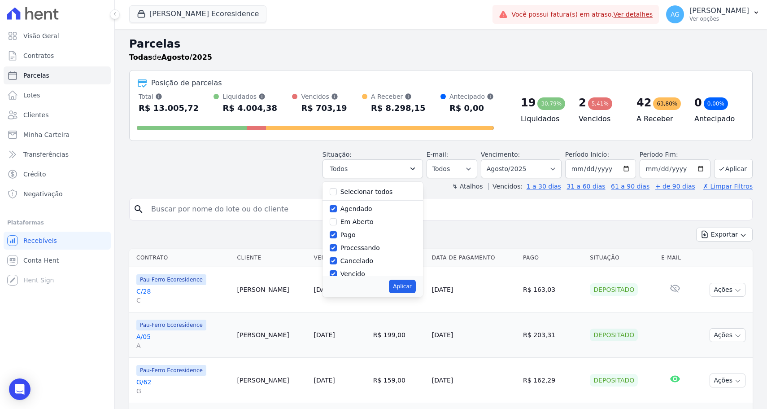
click at [337, 208] on input "Agendado" at bounding box center [333, 208] width 7 height 7
checkbox input "false"
click at [373, 222] on label "Cancelado" at bounding box center [357, 218] width 33 height 7
click at [337, 222] on input "Cancelado" at bounding box center [333, 218] width 7 height 7
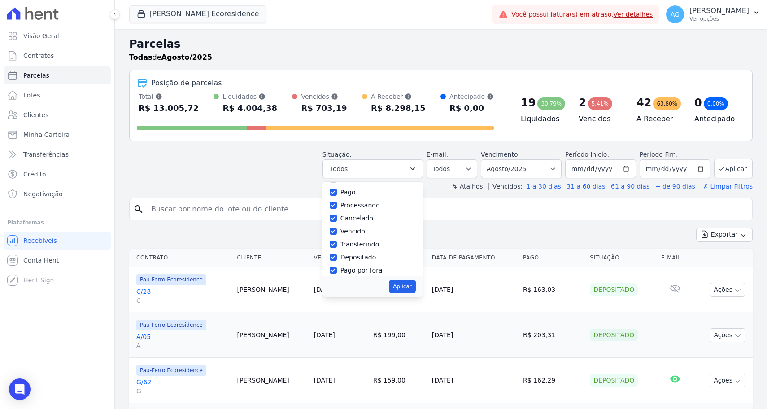
checkbox input "false"
click at [365, 232] on label "Vencido" at bounding box center [353, 231] width 25 height 7
click at [337, 232] on input "Vencido" at bounding box center [333, 231] width 7 height 7
checkbox input "false"
click at [380, 242] on label "Transferindo" at bounding box center [360, 244] width 39 height 7
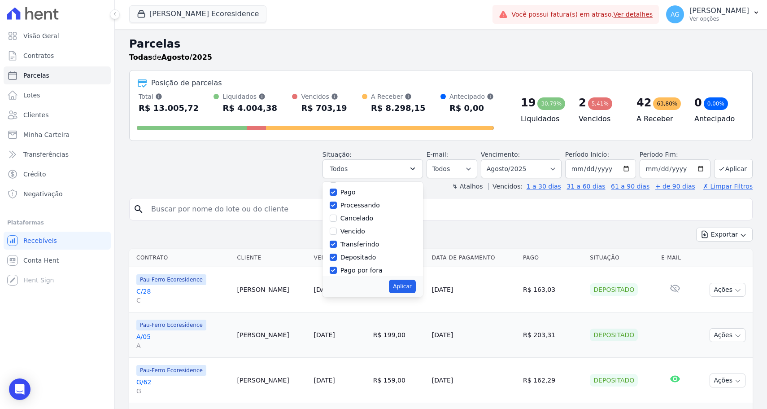
click at [337, 242] on input "Transferindo" at bounding box center [333, 244] width 7 height 7
checkbox input "false"
click at [377, 256] on label "Depositado" at bounding box center [359, 257] width 36 height 7
click at [337, 256] on input "Depositado" at bounding box center [333, 257] width 7 height 7
checkbox input "false"
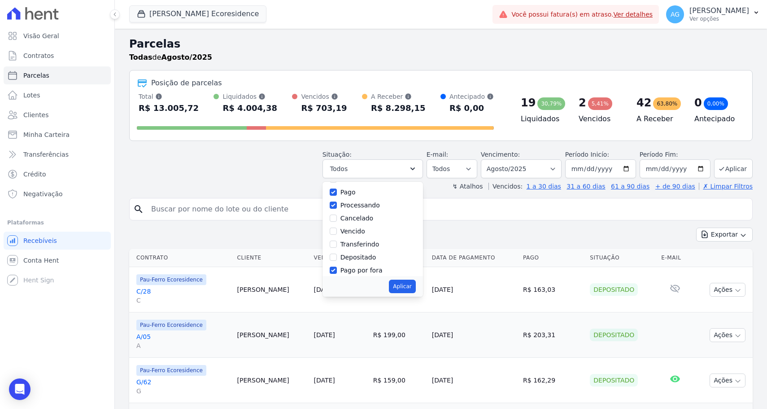
click at [383, 270] on label "Pago por fora" at bounding box center [362, 270] width 42 height 7
click at [337, 270] on input "Pago por fora" at bounding box center [333, 270] width 7 height 7
click at [383, 270] on label "Pago por fora" at bounding box center [362, 270] width 42 height 7
click at [337, 270] on input "Pago por fora" at bounding box center [333, 270] width 7 height 7
checkbox input "true"
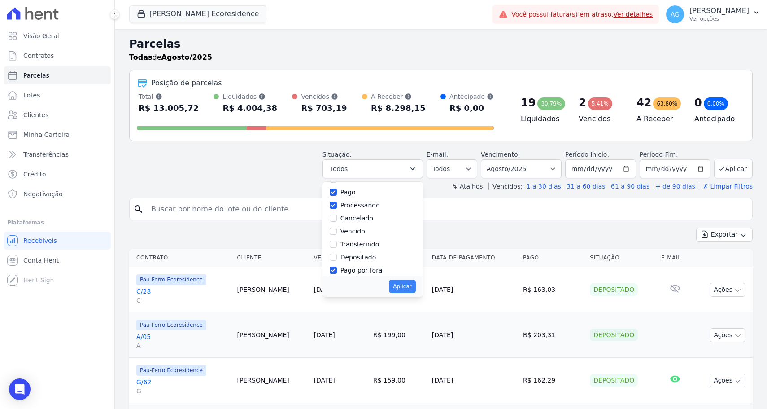
click at [416, 286] on button "Aplicar" at bounding box center [402, 286] width 26 height 13
select select "paid"
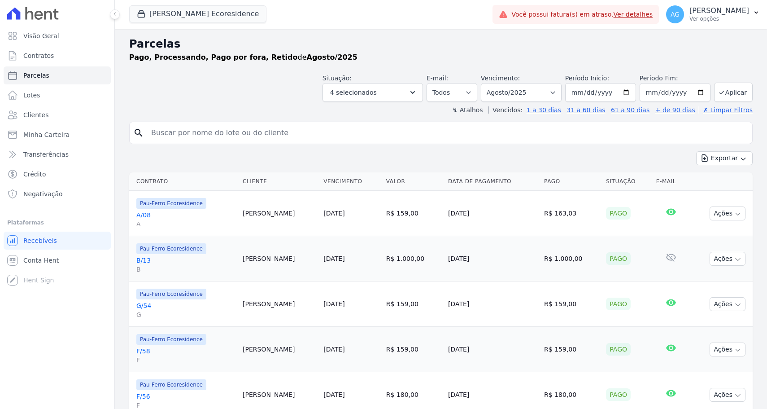
select select
click at [215, 8] on button "[PERSON_NAME] Ecoresidence" at bounding box center [197, 13] width 137 height 17
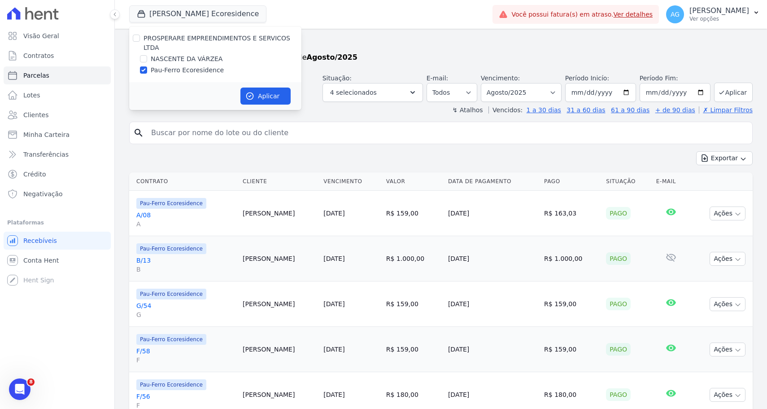
click at [197, 57] on label "NASCENTE DA VÁRZEA" at bounding box center [187, 58] width 72 height 9
click at [147, 57] on input "NASCENTE DA VÁRZEA" at bounding box center [143, 58] width 7 height 7
checkbox input "true"
click at [271, 107] on div "Aplicar" at bounding box center [215, 96] width 172 height 28
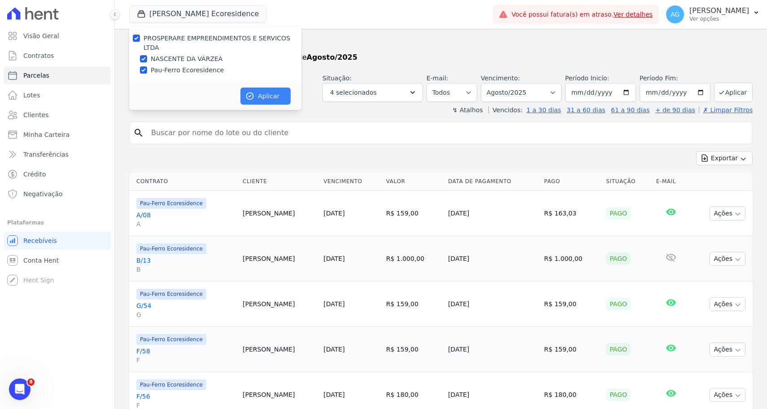
click at [271, 101] on button "Aplicar" at bounding box center [266, 96] width 50 height 17
select select
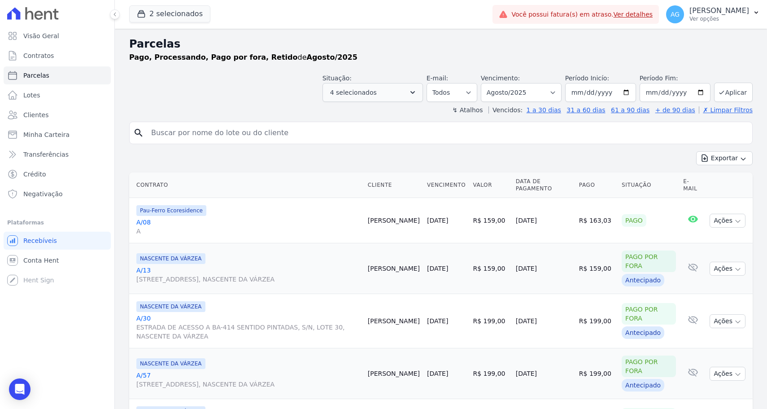
click at [423, 87] on button "4 selecionados" at bounding box center [373, 92] width 101 height 19
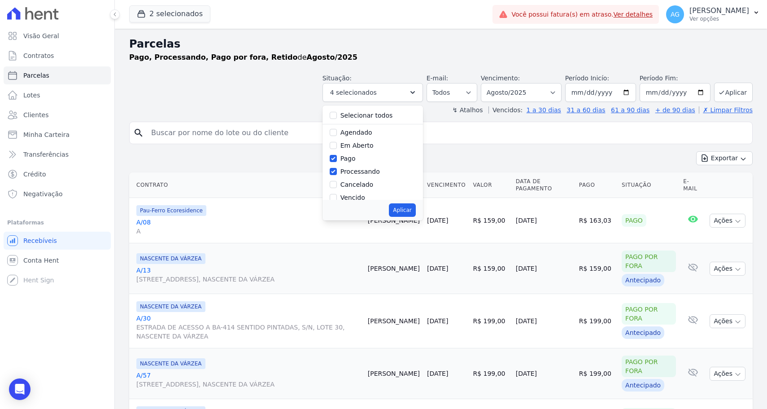
click at [423, 80] on div "Situação: Agendado Em Aberto Pago Processando Cancelado Vencido Transferindo De…" at bounding box center [373, 88] width 101 height 28
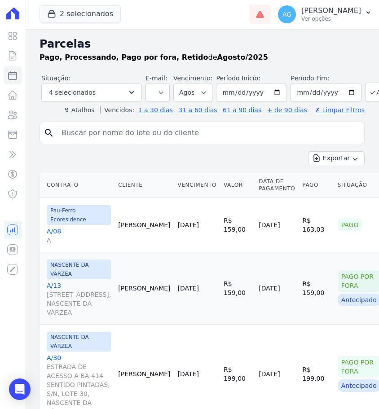
click at [255, 186] on th "Data de Pagamento" at bounding box center [277, 185] width 44 height 26
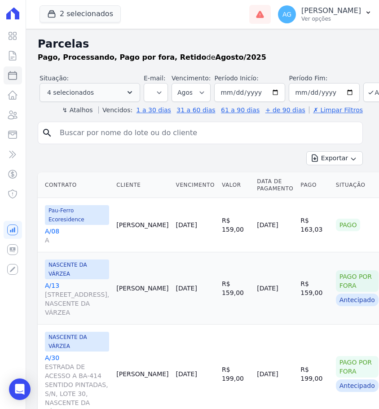
click at [125, 92] on button "4 selecionados" at bounding box center [89, 92] width 101 height 19
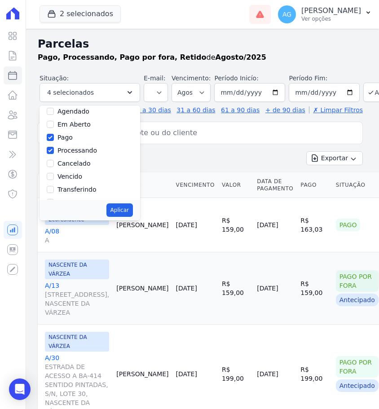
scroll to position [22, 0]
click at [92, 152] on label "Processando" at bounding box center [76, 149] width 39 height 7
click at [54, 152] on input "Processando" at bounding box center [50, 149] width 7 height 7
checkbox input "false"
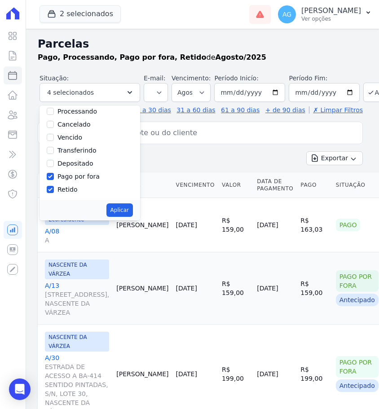
click at [76, 180] on label "Pago por fora" at bounding box center [78, 176] width 42 height 7
click at [54, 180] on input "Pago por fora" at bounding box center [50, 176] width 7 height 7
checkbox input "false"
click at [74, 186] on label "Retido" at bounding box center [67, 189] width 20 height 7
click at [54, 186] on input "Retido" at bounding box center [50, 189] width 7 height 7
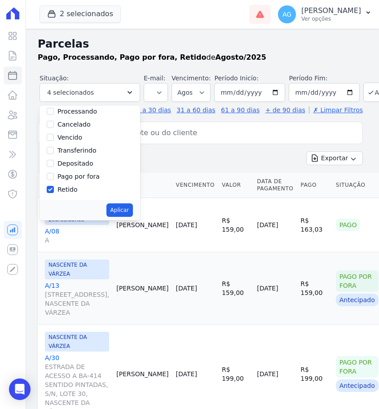
checkbox input "false"
click at [83, 162] on label "Depositado" at bounding box center [75, 163] width 36 height 7
click at [54, 162] on input "Depositado" at bounding box center [50, 163] width 7 height 7
checkbox input "true"
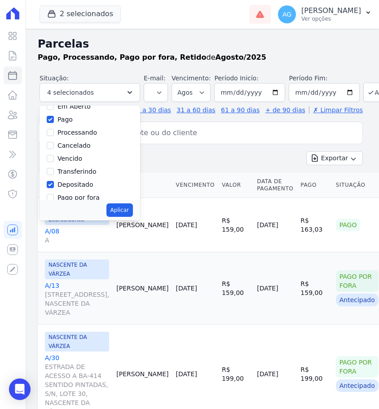
scroll to position [38, 0]
click at [83, 172] on label "Transferindo" at bounding box center [76, 172] width 39 height 7
click at [54, 172] on input "Transferindo" at bounding box center [50, 172] width 7 height 7
checkbox input "true"
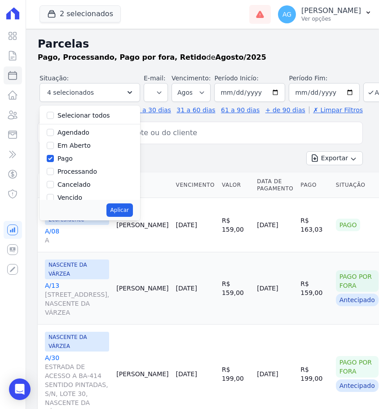
click at [78, 136] on label "Agendado" at bounding box center [73, 132] width 32 height 7
click at [54, 136] on input "Agendado" at bounding box center [50, 132] width 7 height 7
click at [78, 136] on label "Agendado" at bounding box center [73, 132] width 32 height 7
click at [54, 136] on input "Agendado" at bounding box center [50, 132] width 7 height 7
checkbox input "false"
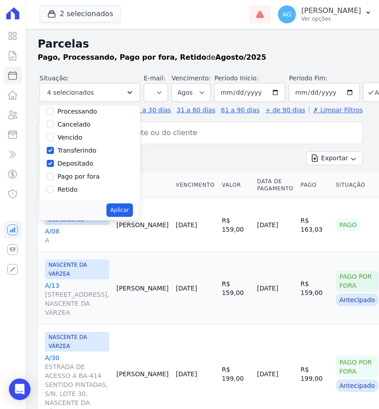
scroll to position [60, 0]
click at [115, 212] on button "Aplicar" at bounding box center [119, 209] width 26 height 13
select select "paid"
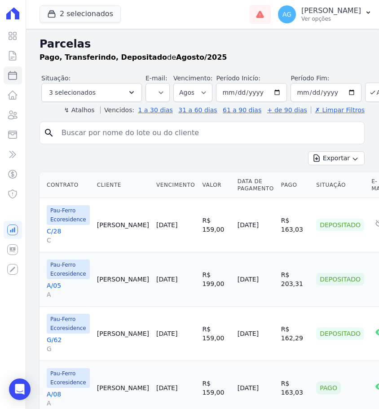
select select
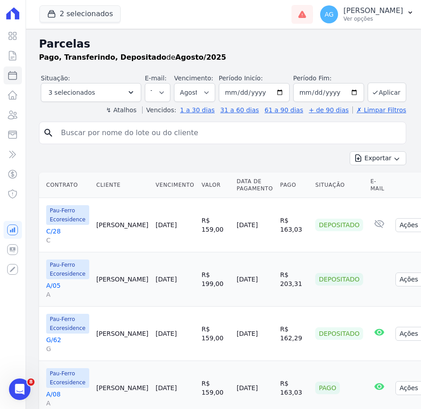
scroll to position [0, 0]
select select "07/2025"
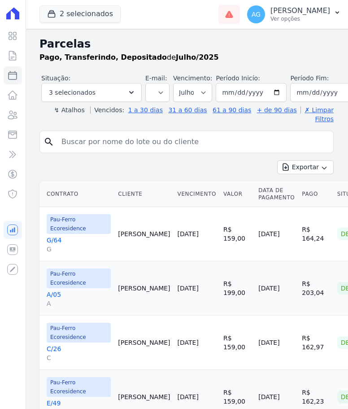
select select
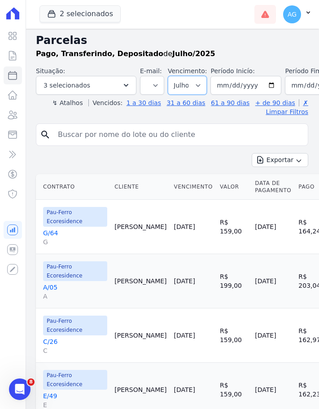
click at [186, 83] on select "Filtrar por período ──────── Todos os meses Junho/2024 Julho/2024 Agosto/2024 S…" at bounding box center [187, 85] width 39 height 19
select select "08/2025"
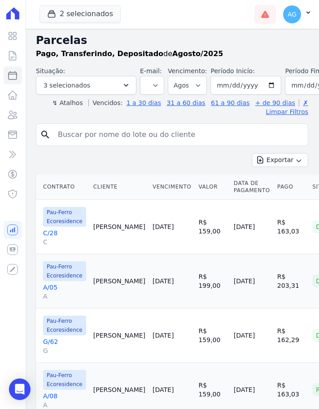
select select
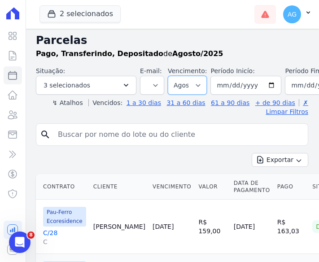
select select "07/2025"
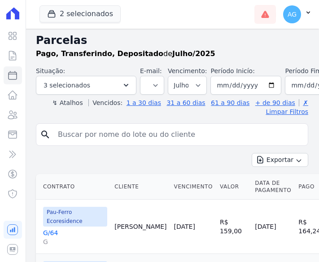
select select
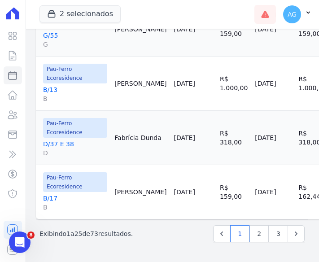
scroll to position [1661, 0]
click at [264, 236] on link "2" at bounding box center [259, 233] width 19 height 17
select select
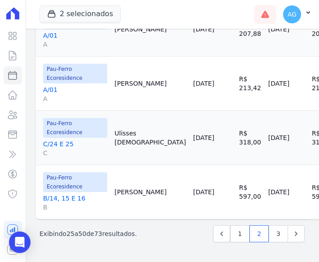
scroll to position [1715, 0]
click at [275, 231] on link "3" at bounding box center [278, 233] width 19 height 17
select select
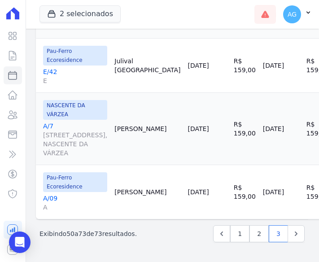
scroll to position [1265, 0]
click at [240, 235] on link "1" at bounding box center [239, 233] width 19 height 17
select select
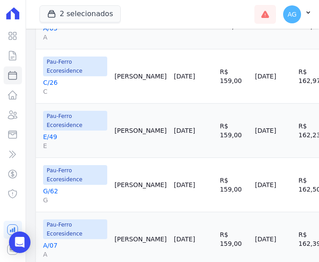
scroll to position [122, 0]
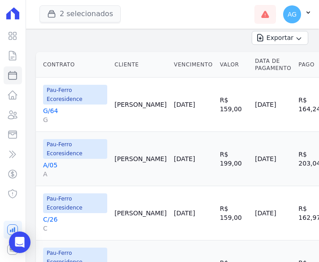
click at [114, 18] on button "2 selecionados" at bounding box center [79, 13] width 81 height 17
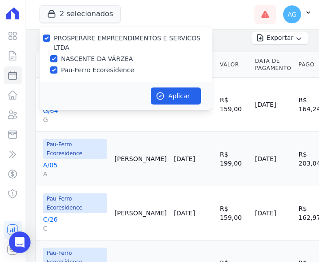
click at [96, 54] on label "NASCENTE DA VÁRZEA" at bounding box center [97, 58] width 72 height 9
click at [57, 55] on input "NASCENTE DA VÁRZEA" at bounding box center [53, 58] width 7 height 7
checkbox input "false"
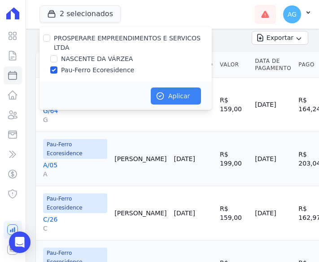
click at [153, 89] on button "Aplicar" at bounding box center [176, 96] width 50 height 17
select select
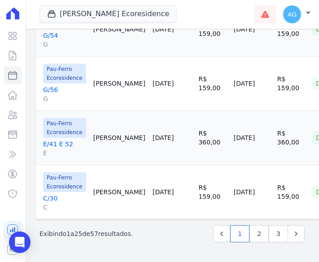
scroll to position [1338, 0]
click at [258, 228] on link "2" at bounding box center [259, 233] width 19 height 17
select select
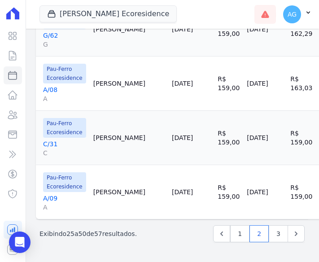
scroll to position [1338, 0]
click at [274, 232] on link "3" at bounding box center [278, 233] width 19 height 17
select select
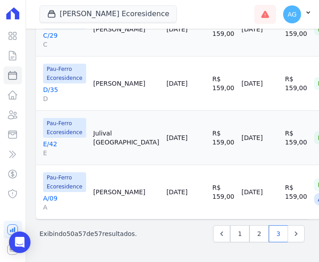
scroll to position [360, 0]
click at [244, 232] on link "1" at bounding box center [239, 233] width 19 height 17
select select
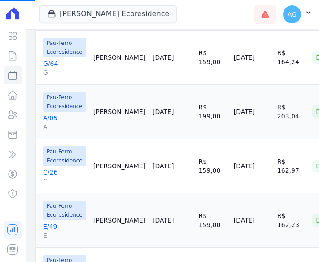
select select
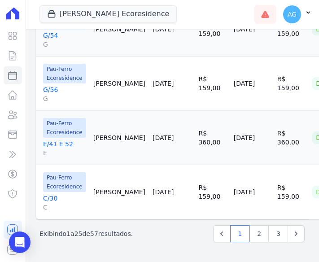
scroll to position [1338, 0]
click at [280, 233] on link "3" at bounding box center [278, 233] width 19 height 17
select select
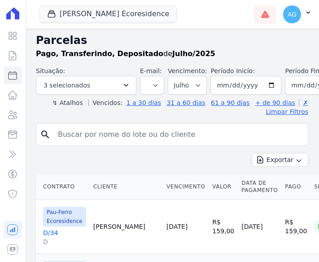
select select
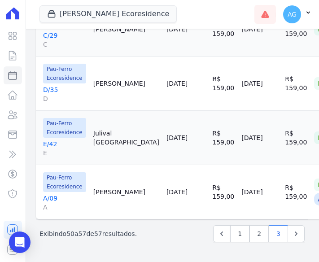
scroll to position [360, 0]
click at [258, 233] on link "2" at bounding box center [259, 233] width 19 height 17
select select
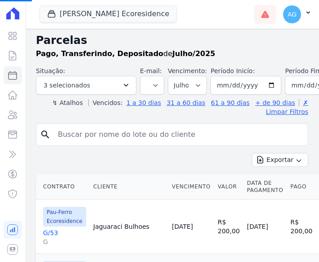
select select
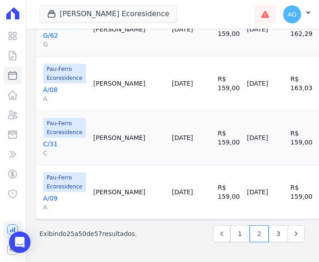
scroll to position [1338, 0]
click at [241, 236] on link "1" at bounding box center [239, 233] width 19 height 17
select select
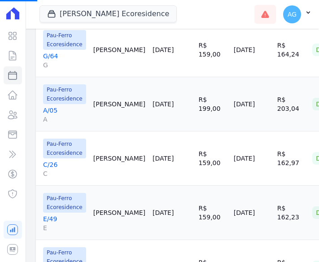
scroll to position [174, 0]
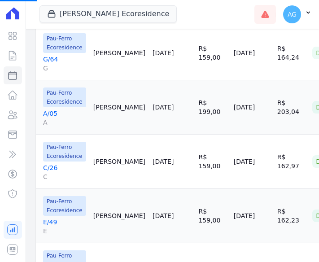
select select
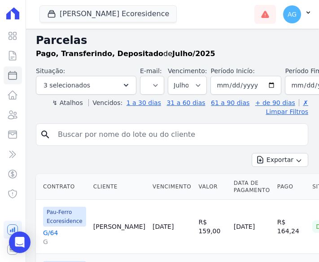
scroll to position [0, 0]
click at [186, 87] on select "Filtrar por período ──────── Todos os meses Junho/2024 Julho/2024 Agosto/2024 S…" at bounding box center [187, 85] width 39 height 19
select select "08/2025"
select select
select select "07/2025"
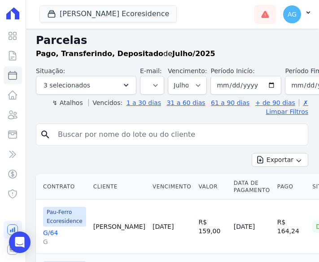
select select
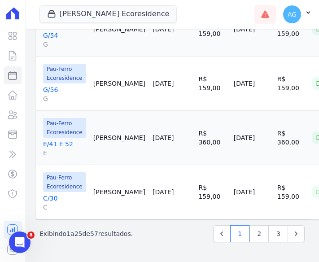
scroll to position [1338, 0]
click at [263, 237] on link "2" at bounding box center [259, 233] width 19 height 17
select select
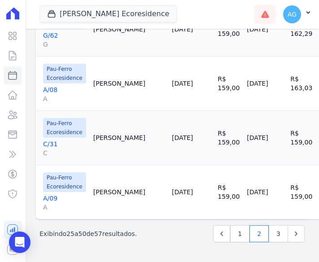
scroll to position [1338, 0]
click at [246, 231] on link "1" at bounding box center [239, 233] width 19 height 17
select select
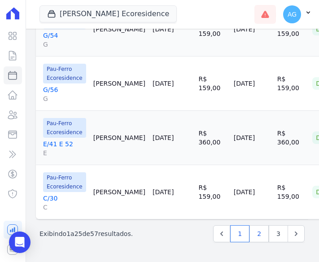
click at [258, 231] on link "2" at bounding box center [259, 233] width 19 height 17
select select
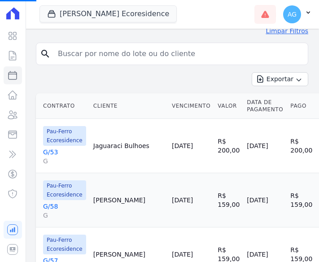
scroll to position [82, 0]
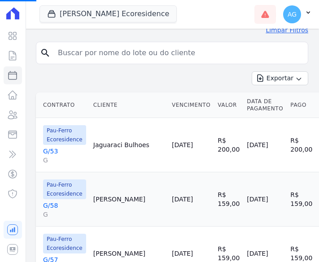
select select
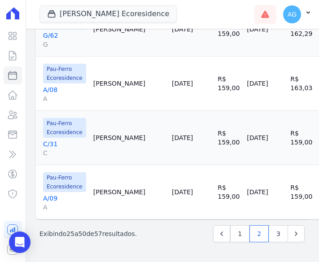
scroll to position [0, 0]
click at [274, 232] on link "3" at bounding box center [278, 233] width 19 height 17
select select
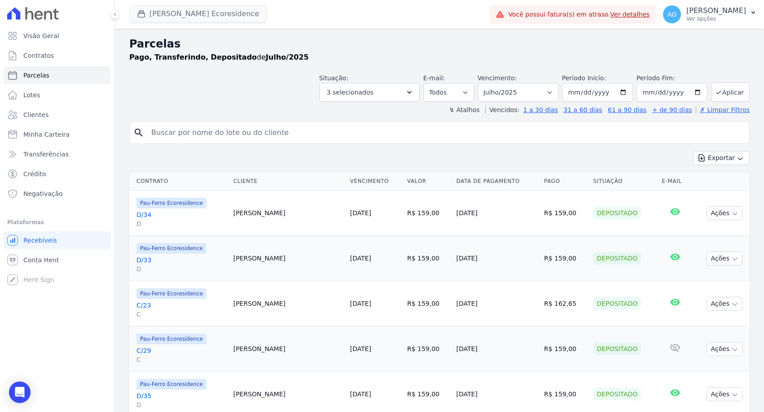
click at [224, 14] on button "Pau Ferro Ecoresidence" at bounding box center [197, 13] width 137 height 17
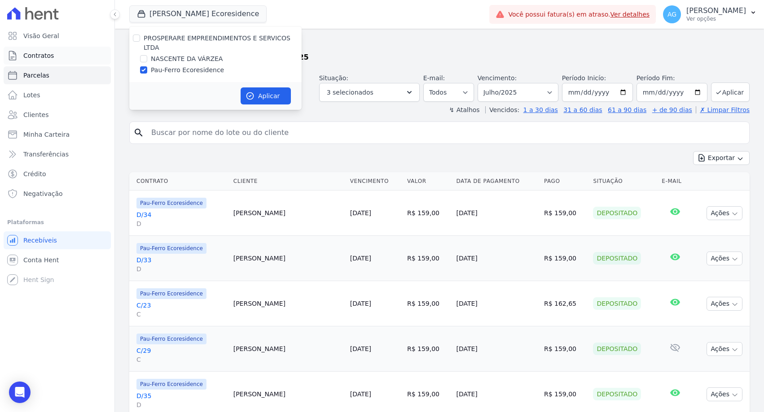
click at [83, 61] on link "Contratos" at bounding box center [57, 56] width 107 height 18
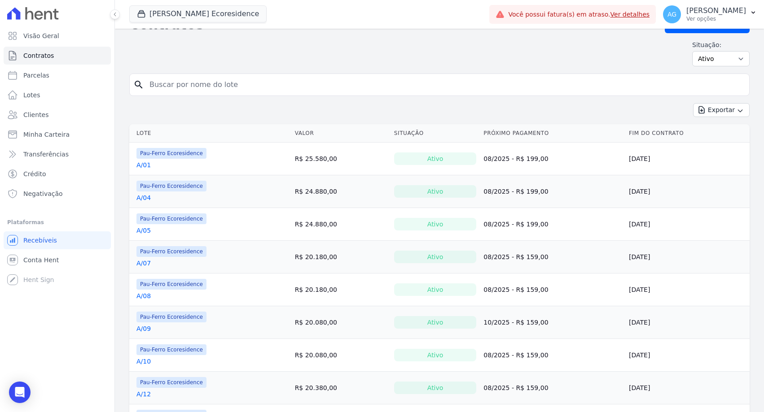
scroll to position [22, 0]
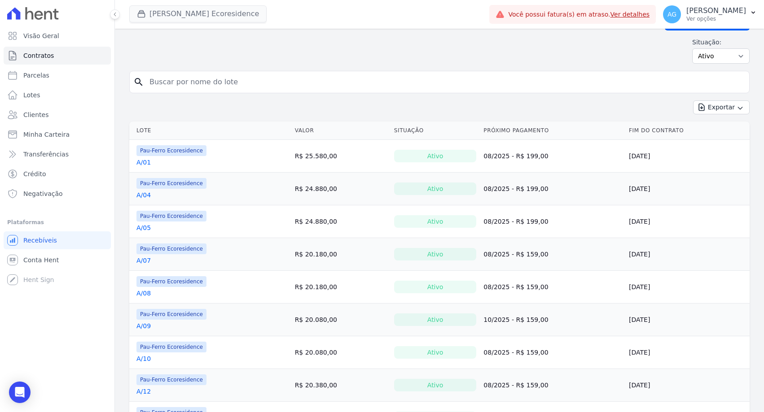
click at [219, 14] on button "Pau Ferro Ecoresidence" at bounding box center [197, 13] width 137 height 17
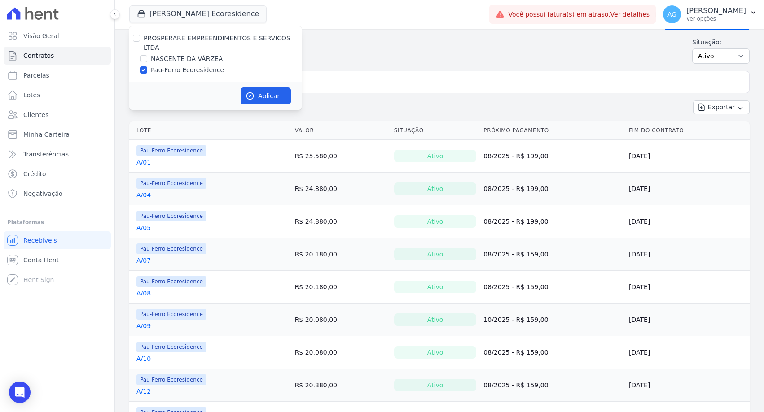
click at [192, 36] on label "PROSPERARE EMPREENDIMENTOS E SERVICOS LTDA" at bounding box center [217, 43] width 147 height 17
click at [140, 36] on input "PROSPERARE EMPREENDIMENTOS E SERVICOS LTDA" at bounding box center [136, 38] width 7 height 7
checkbox input "true"
click at [319, 49] on div "Situação: Ativo Todos Pausado Distratado Rascunho Expirado Encerrado" at bounding box center [439, 51] width 620 height 26
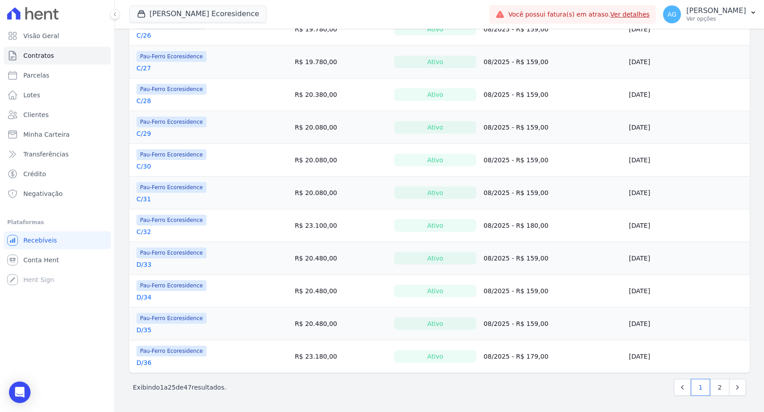
scroll to position [608, 0]
click at [319, 262] on link "2" at bounding box center [719, 387] width 19 height 17
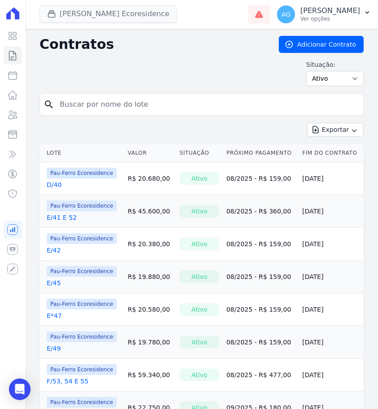
click at [99, 10] on button "Pau Ferro Ecoresidence" at bounding box center [107, 13] width 137 height 17
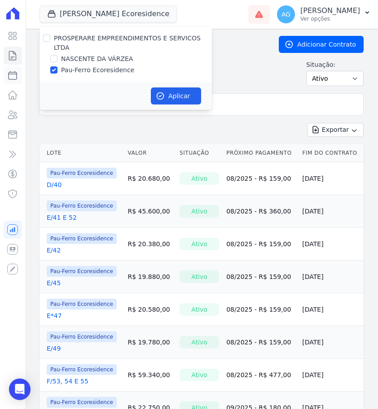
click at [20, 75] on link "Parcelas" at bounding box center [13, 75] width 18 height 18
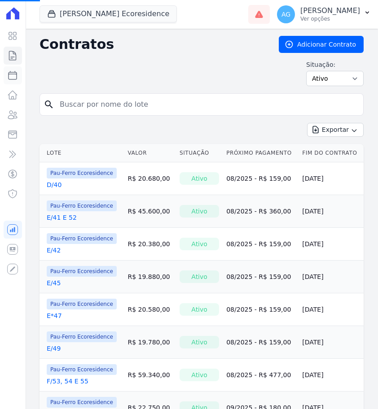
select select
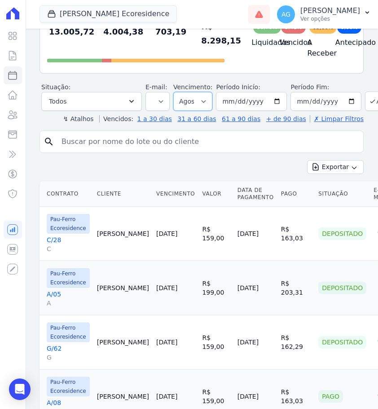
scroll to position [92, 0]
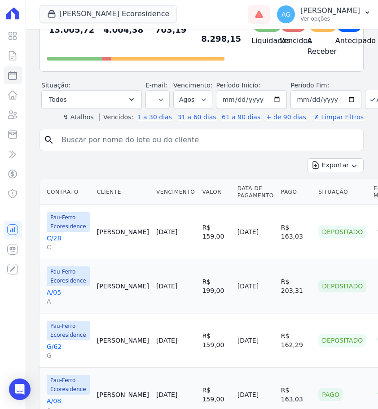
click at [72, 140] on input "search" at bounding box center [207, 140] width 303 height 18
type input "a/"
click at [14, 58] on icon at bounding box center [12, 55] width 11 height 11
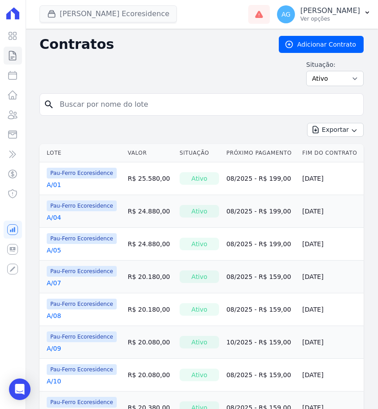
click at [96, 16] on button "Pau Ferro Ecoresidence" at bounding box center [107, 13] width 137 height 17
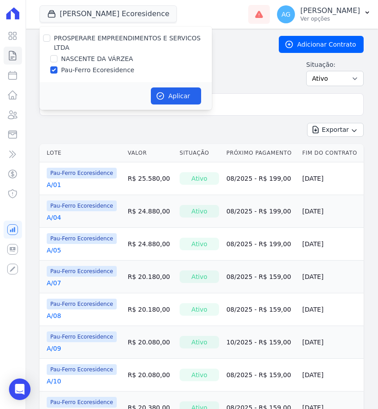
click at [103, 43] on div "PROSPERARE EMPREENDIMENTOS E SERVICOS LTDA" at bounding box center [133, 43] width 158 height 19
click at [109, 41] on label "PROSPERARE EMPREENDIMENTOS E SERVICOS LTDA" at bounding box center [127, 43] width 147 height 17
click at [50, 41] on input "PROSPERARE EMPREENDIMENTOS E SERVICOS LTDA" at bounding box center [46, 38] width 7 height 7
checkbox input "true"
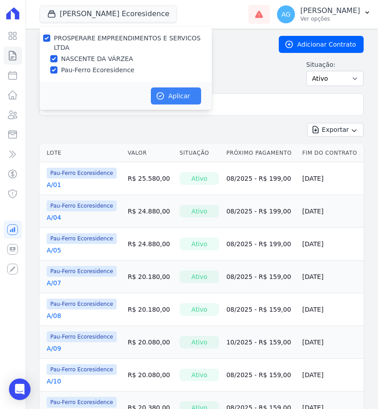
click at [194, 101] on button "Aplicar" at bounding box center [176, 96] width 50 height 17
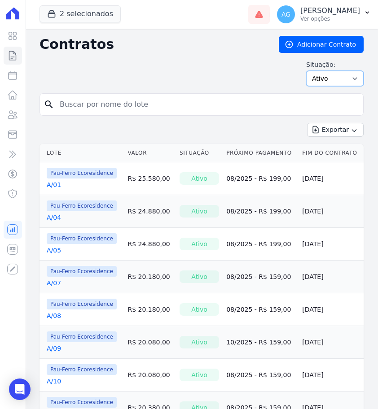
select select "all"
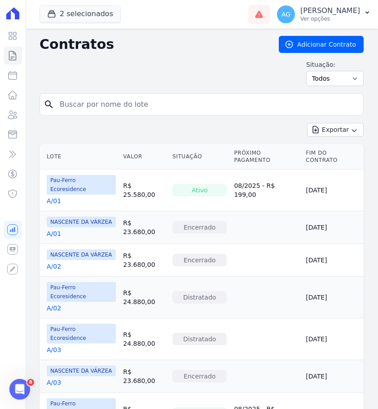
click at [180, 100] on input "search" at bounding box center [206, 105] width 305 height 18
type input "a/09"
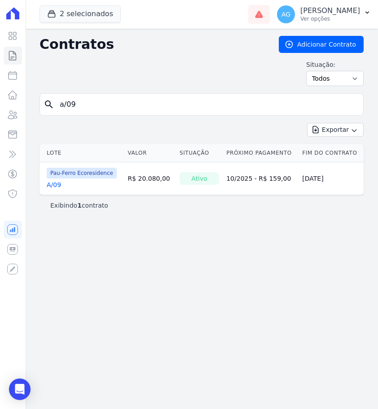
click at [53, 187] on link "A/09" at bounding box center [54, 184] width 14 height 9
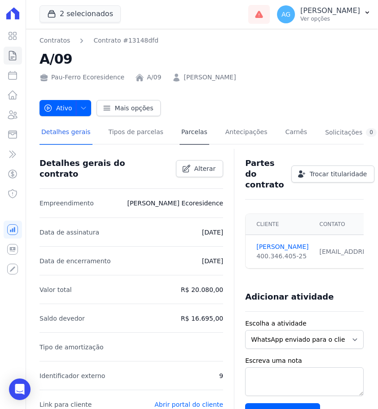
click at [179, 126] on link "Parcelas" at bounding box center [194, 133] width 30 height 24
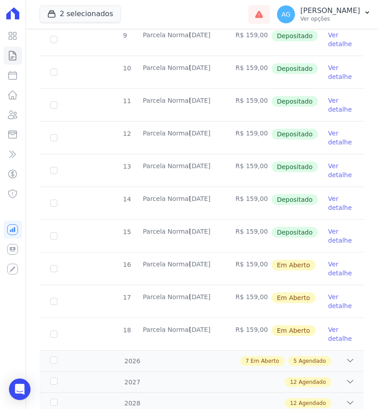
scroll to position [305, 0]
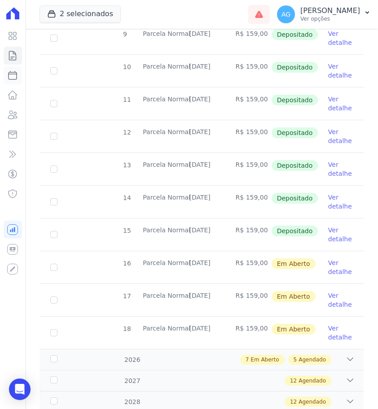
click at [9, 74] on icon at bounding box center [13, 75] width 8 height 8
select select
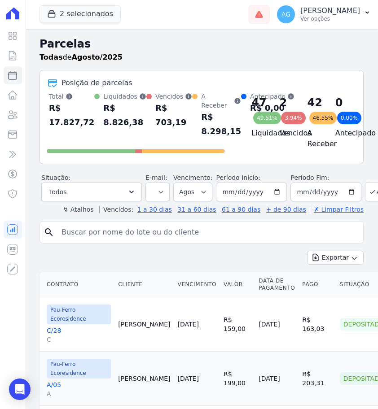
click at [138, 236] on input "search" at bounding box center [207, 232] width 303 height 18
type input "a/09"
select select
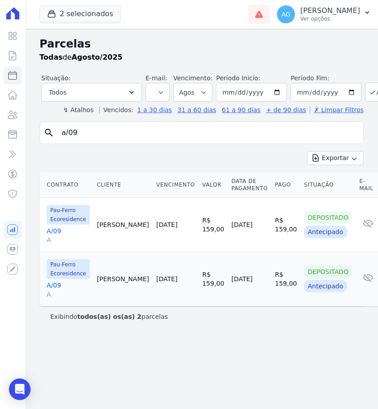
click at [112, 133] on input "a/09" at bounding box center [207, 133] width 303 height 18
type input "b/13"
select select
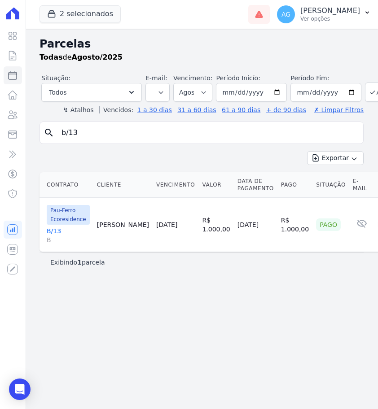
click at [83, 131] on input "b/13" at bounding box center [207, 133] width 303 height 18
type input "b/18"
select select
click at [111, 133] on input "b/18" at bounding box center [207, 133] width 303 height 18
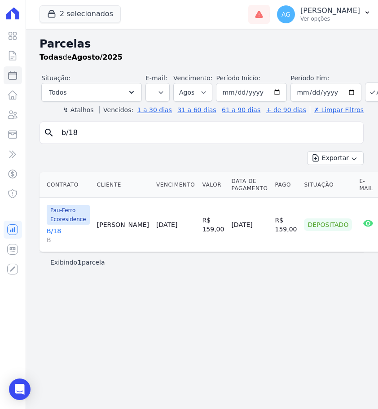
click at [111, 133] on input "b/18" at bounding box center [207, 133] width 303 height 18
type input "b/19"
select select
click at [101, 135] on input "b/19" at bounding box center [207, 133] width 303 height 18
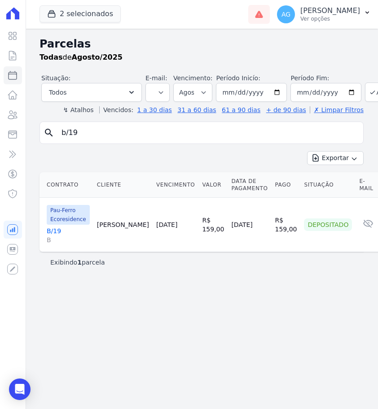
click at [101, 135] on input "b/19" at bounding box center [207, 133] width 303 height 18
type input "d/33"
select select
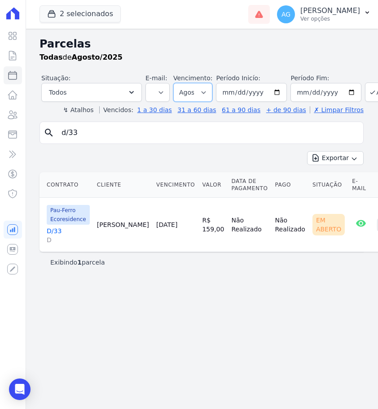
select select "07/2025"
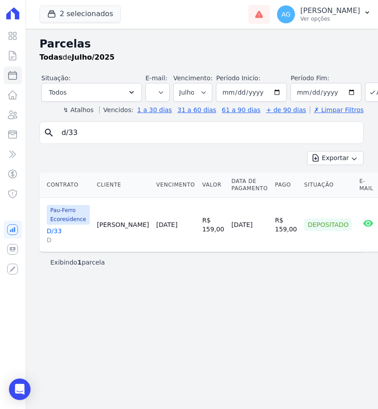
select select
click at [129, 127] on input "d/33" at bounding box center [207, 133] width 303 height 18
type input "d/34"
select select
click at [92, 136] on input "d/34" at bounding box center [207, 133] width 303 height 18
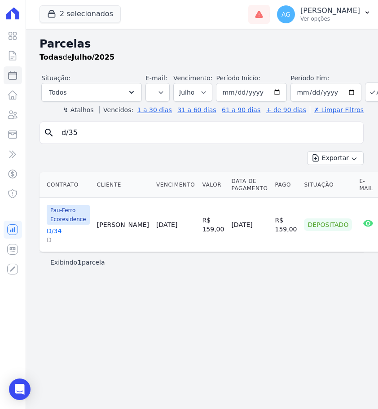
type input "d/35"
select select
click at [84, 131] on input "d/35" at bounding box center [207, 133] width 303 height 18
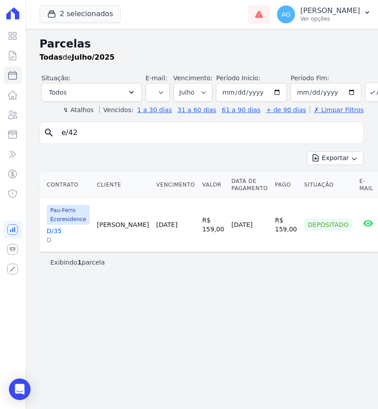
type input "e/42"
select select
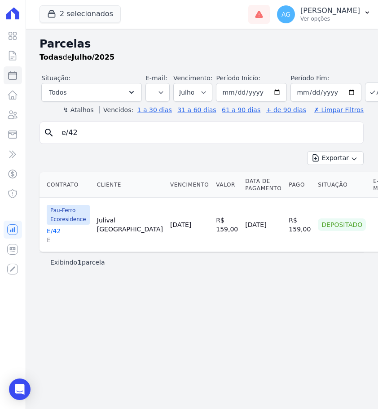
click at [130, 135] on input "e/42" at bounding box center [207, 133] width 303 height 18
type input "e/48"
select select
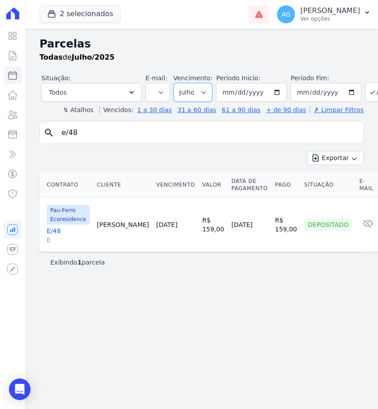
select select "08/2025"
select select
click at [112, 128] on input "e/48" at bounding box center [207, 133] width 303 height 18
type input "e/49"
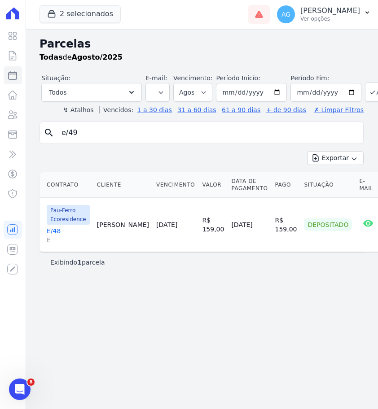
select select
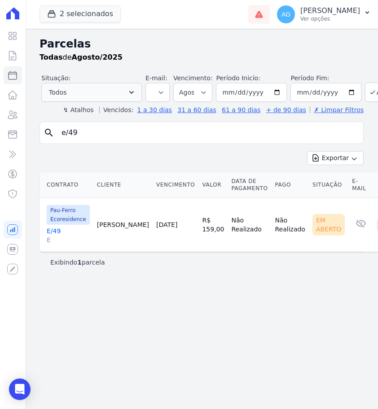
click at [120, 90] on button "Todos" at bounding box center [91, 92] width 101 height 19
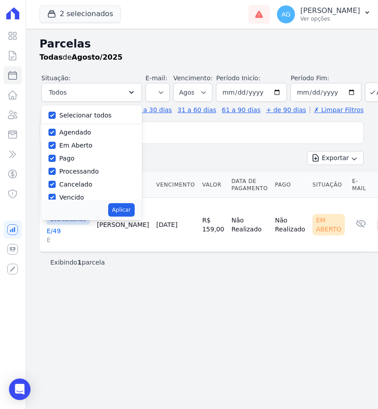
click at [191, 158] on div "Exportar Exportar PDF Exportar CSV" at bounding box center [201, 161] width 324 height 21
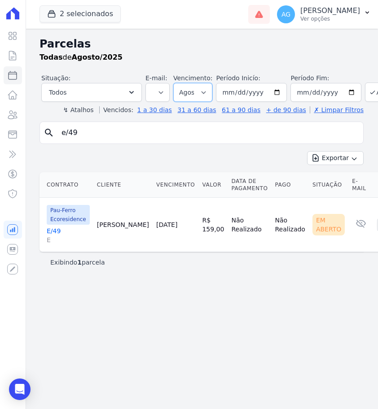
select select "07/2025"
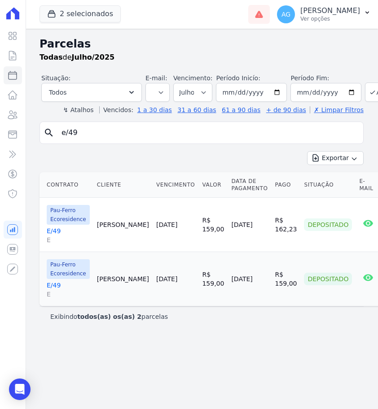
select select
click at [152, 135] on input "e/49" at bounding box center [207, 133] width 303 height 18
type input "f/53"
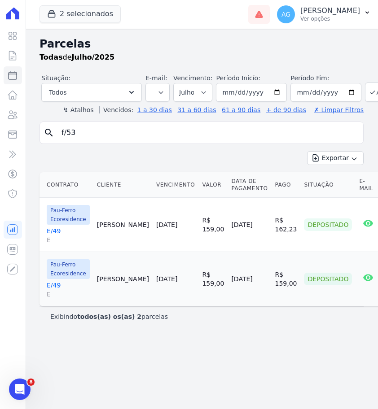
select select
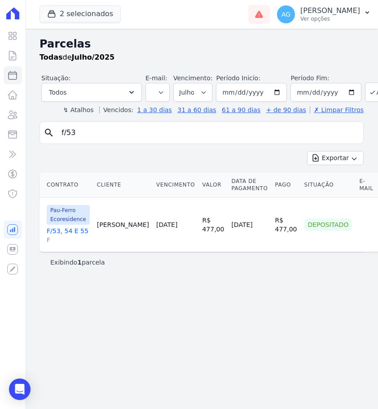
click at [96, 132] on input "f/53" at bounding box center [207, 133] width 303 height 18
type input "g/54"
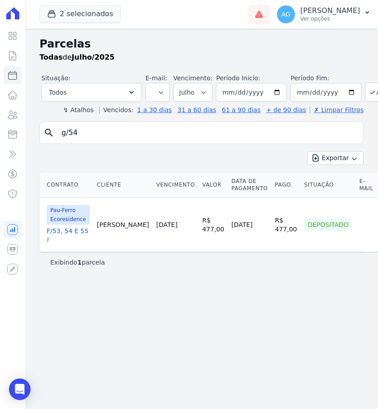
select select
select select "08/2025"
select select
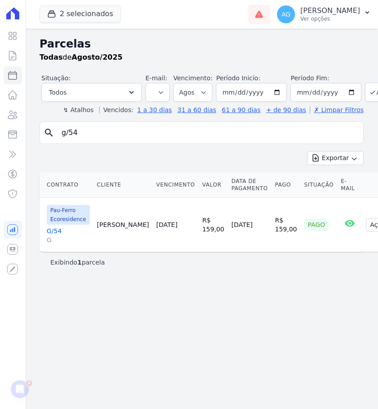
click at [105, 132] on input "g/54" at bounding box center [207, 133] width 303 height 18
type input "g/53"
select select
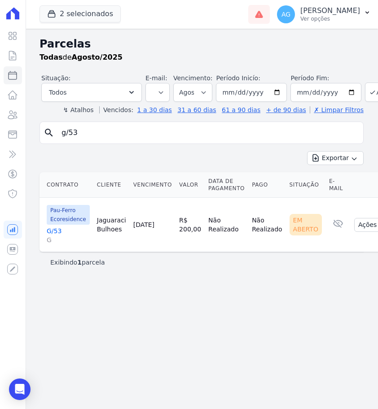
click at [102, 132] on input "g/53" at bounding box center [207, 133] width 303 height 18
type input "g/63"
select select
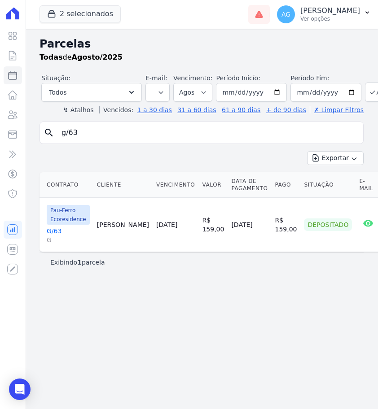
click at [77, 140] on input "g/63" at bounding box center [207, 133] width 303 height 18
type input "d/36"
select select
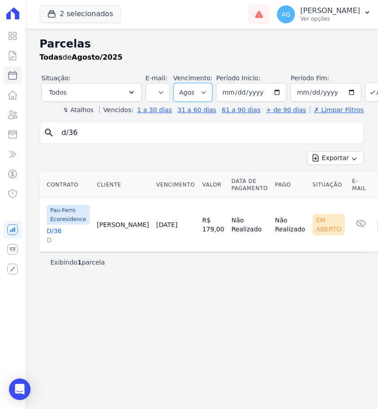
select select "07/2025"
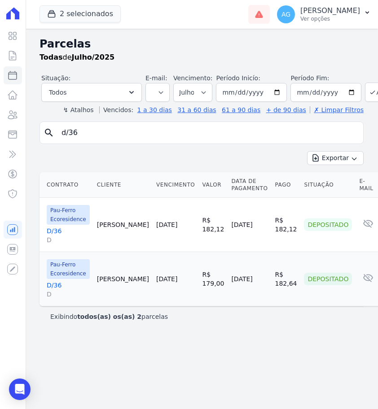
select select
click at [96, 133] on input "d/36" at bounding box center [207, 133] width 303 height 18
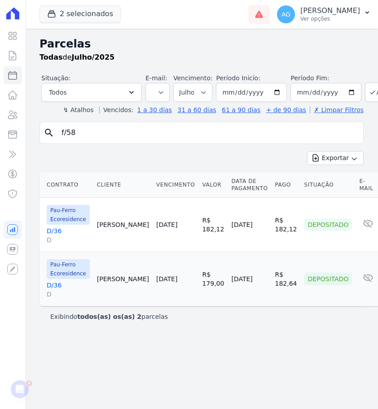
type input "f/58"
select select
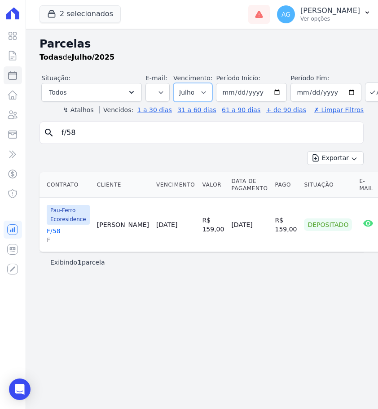
select select "08/2025"
select select
click at [88, 134] on input "f/58" at bounding box center [207, 133] width 303 height 18
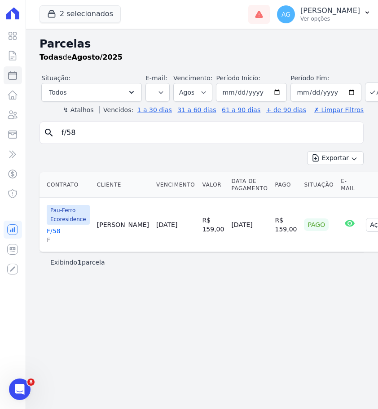
click at [88, 134] on input "f/58" at bounding box center [207, 133] width 303 height 18
type input "d/36"
select select
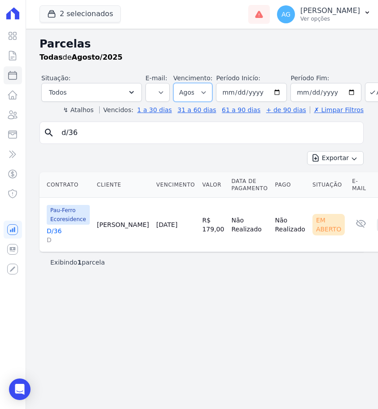
select select "07/2025"
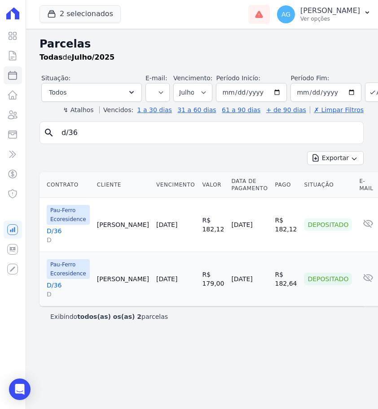
select select
click at [113, 127] on input "d/36" at bounding box center [207, 133] width 303 height 18
type input "e/49"
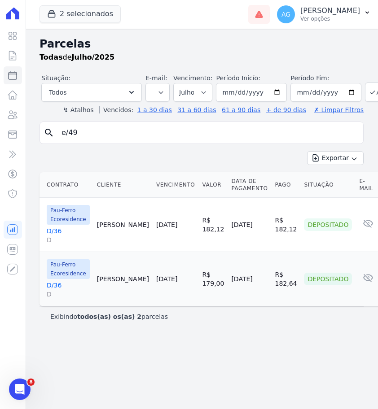
select select
